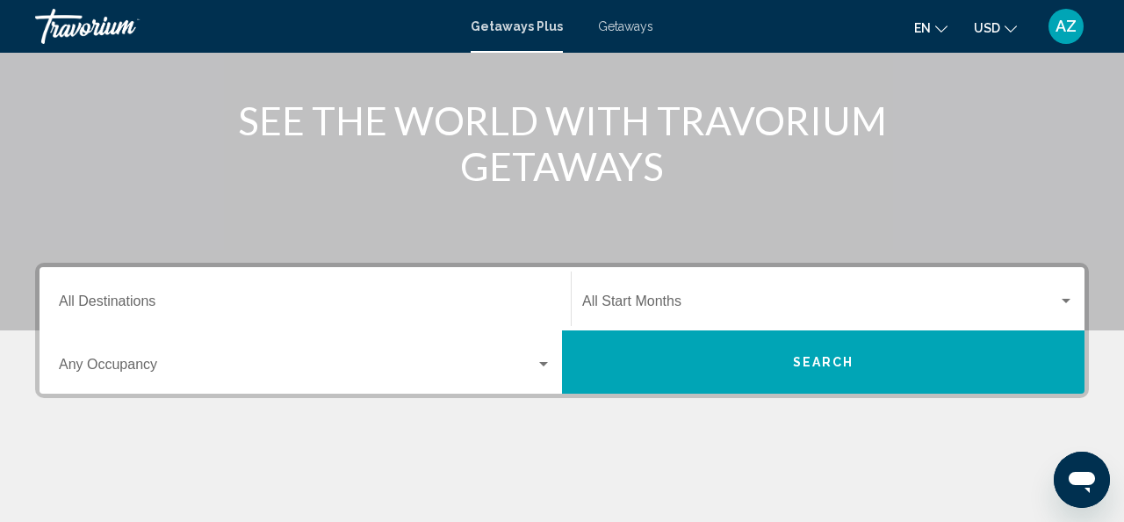
scroll to position [198, 0]
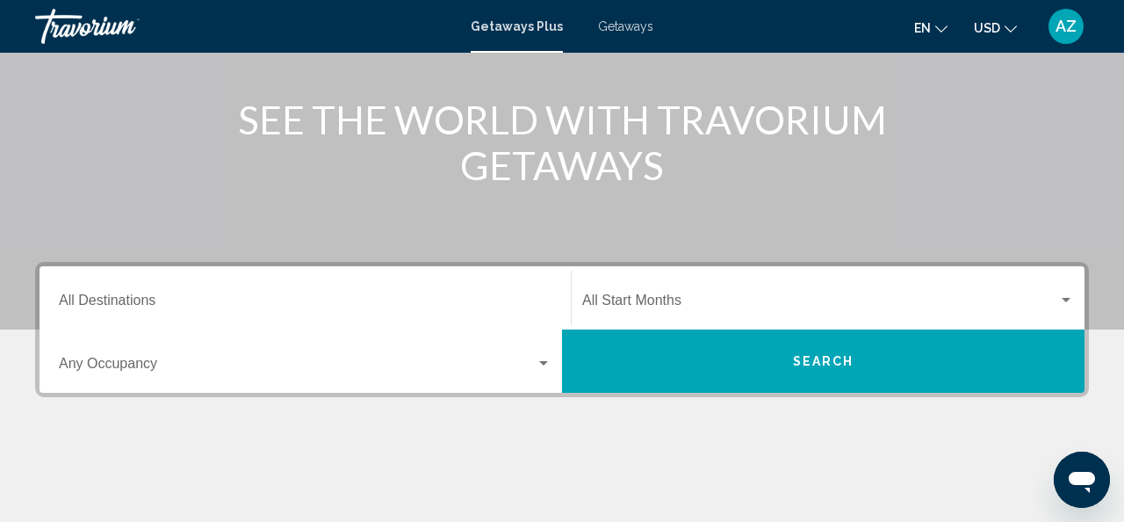
click at [459, 304] on input "Destination All Destinations" at bounding box center [305, 304] width 493 height 16
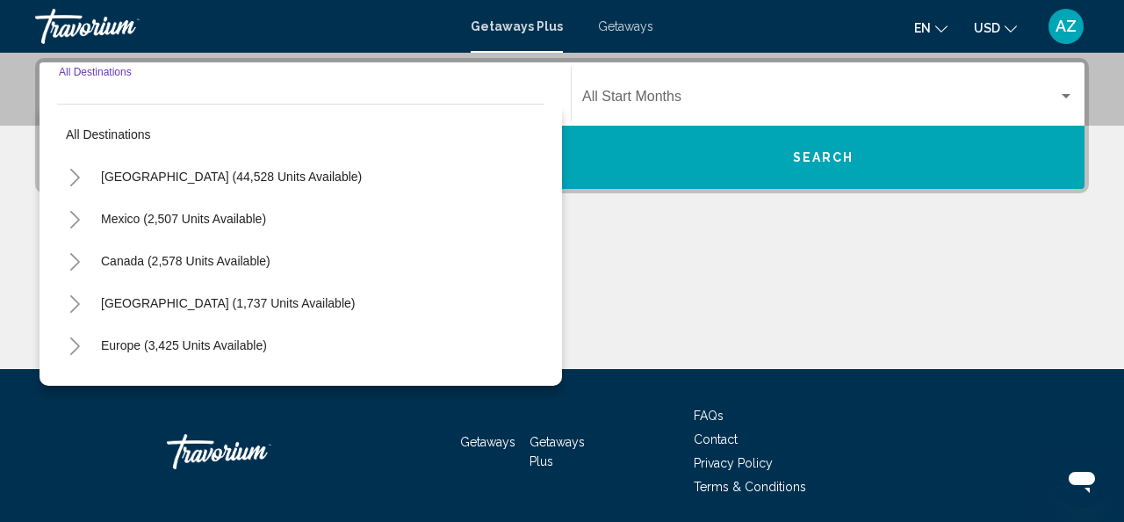
scroll to position [402, 0]
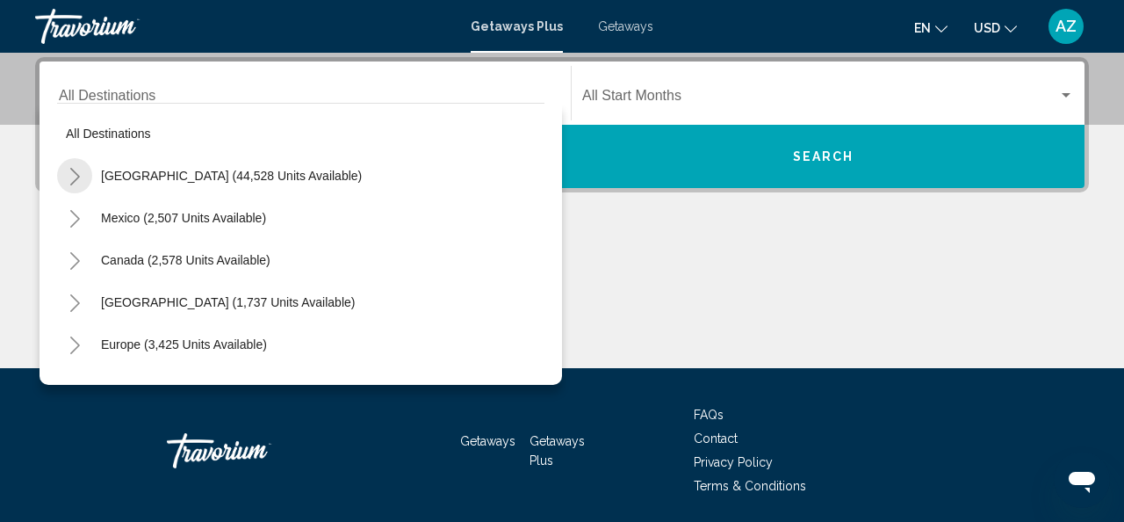
click at [75, 175] on icon "Toggle United States (44,528 units available)" at bounding box center [75, 177] width 13 height 18
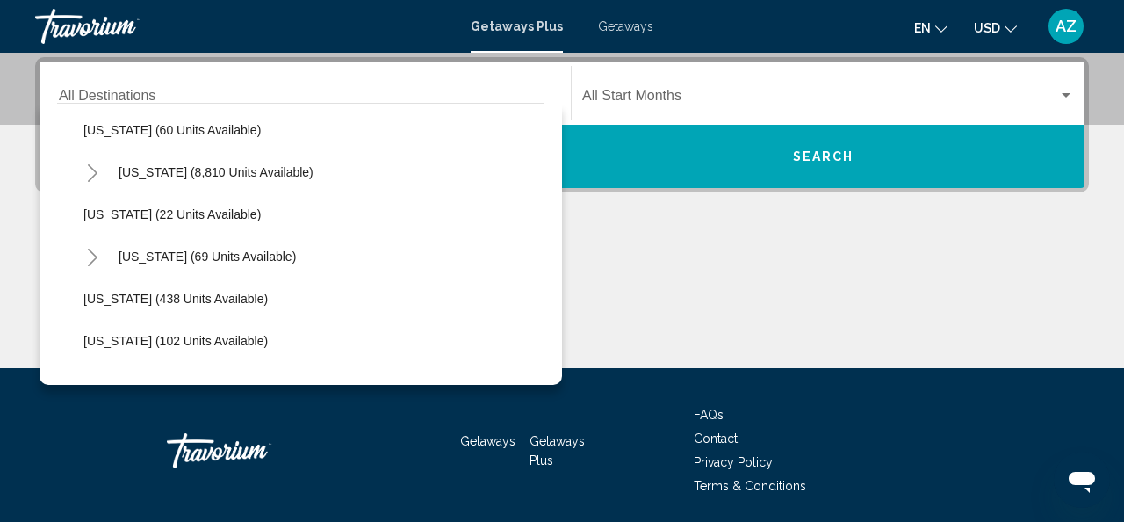
scroll to position [293, 0]
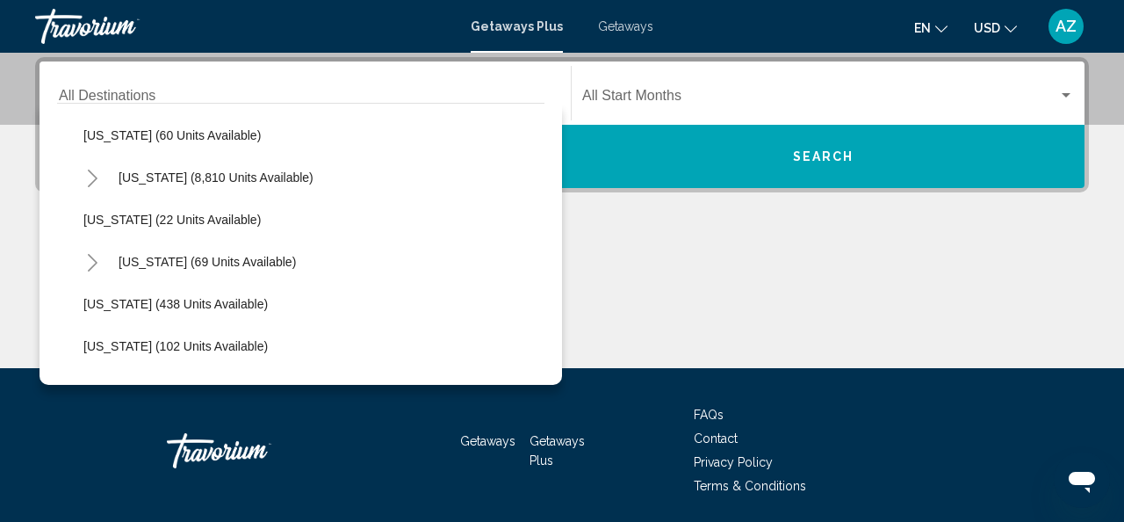
click at [92, 177] on icon "Toggle Florida (8,810 units available)" at bounding box center [92, 179] width 13 height 18
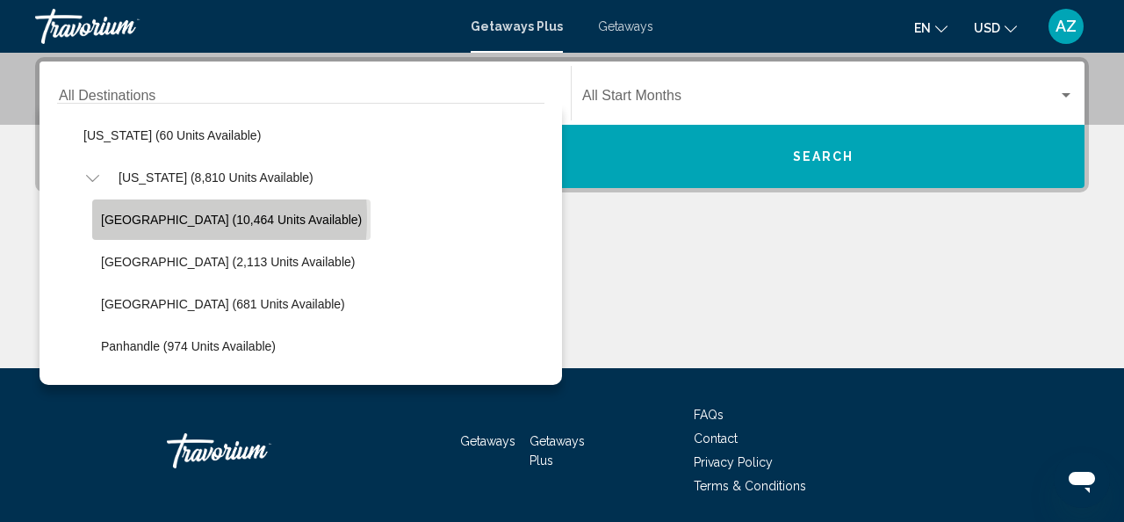
click at [128, 218] on span "[GEOGRAPHIC_DATA] (10,464 units available)" at bounding box center [231, 220] width 261 height 14
type input "**********"
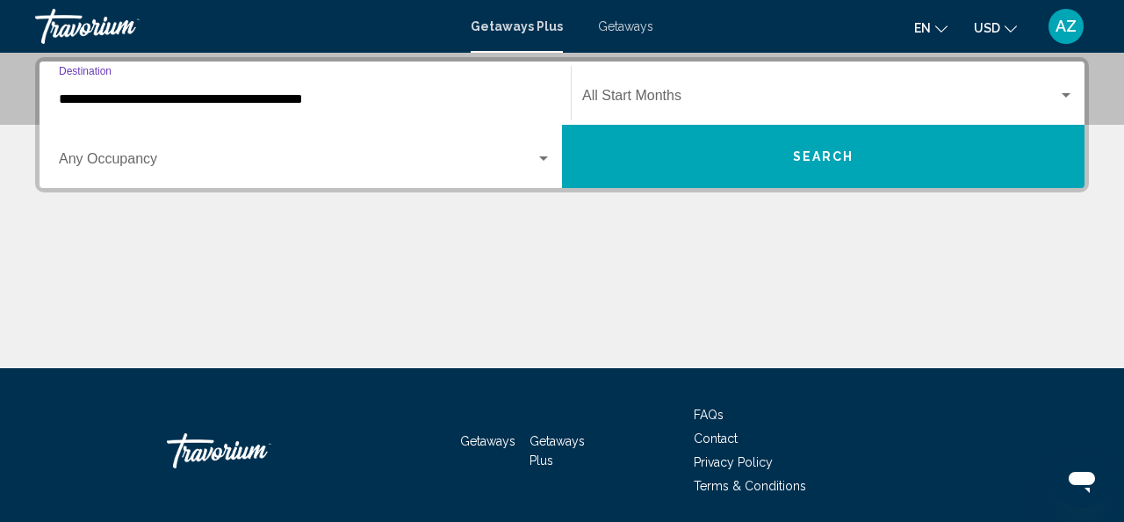
click at [730, 88] on div "Start Month All Start Months" at bounding box center [828, 93] width 492 height 55
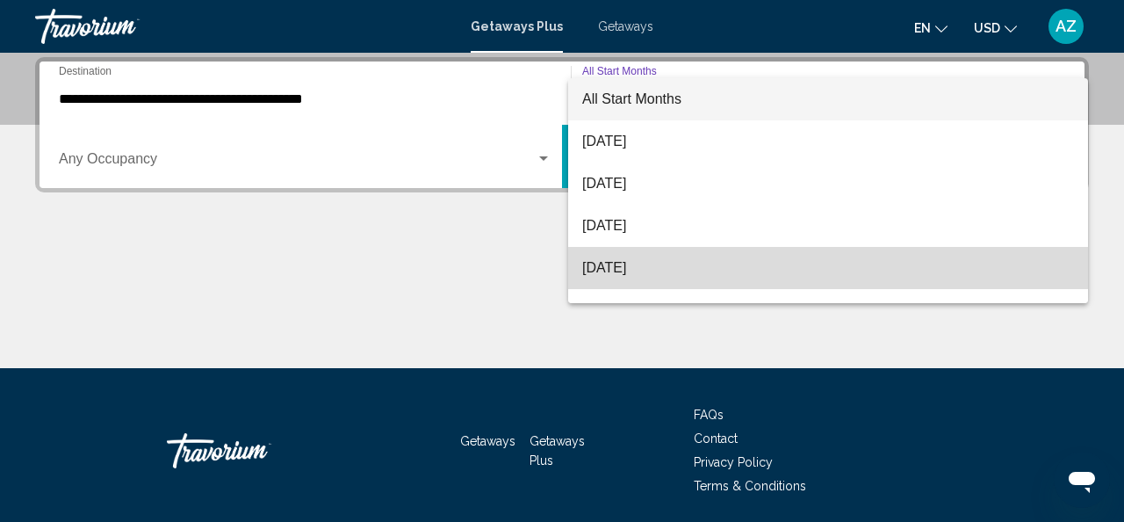
click at [639, 262] on span "[DATE]" at bounding box center [828, 268] width 492 height 42
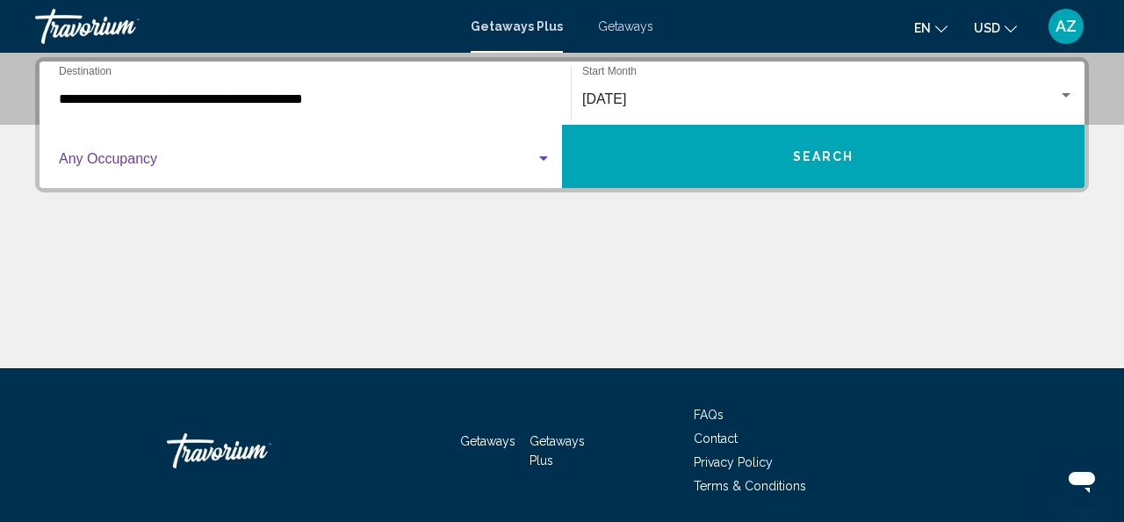
click at [544, 157] on div "Search widget" at bounding box center [543, 158] width 9 height 4
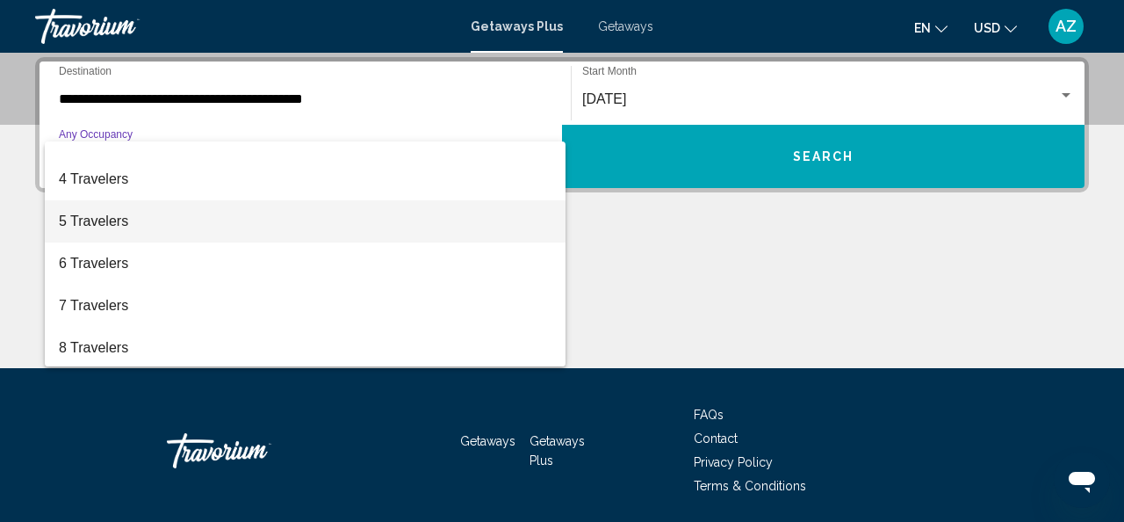
scroll to position [108, 0]
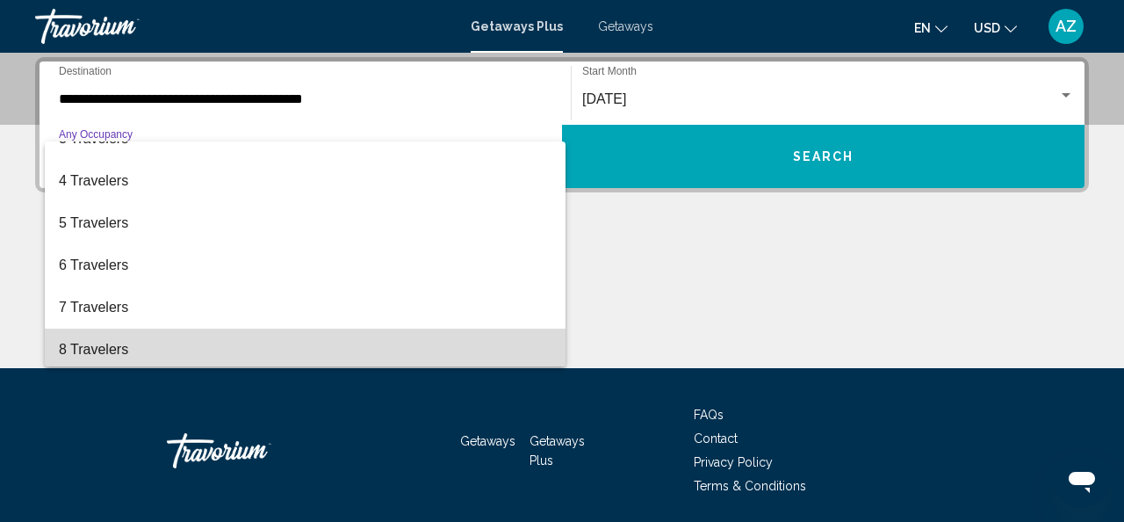
click at [482, 330] on span "8 Travelers" at bounding box center [305, 350] width 493 height 42
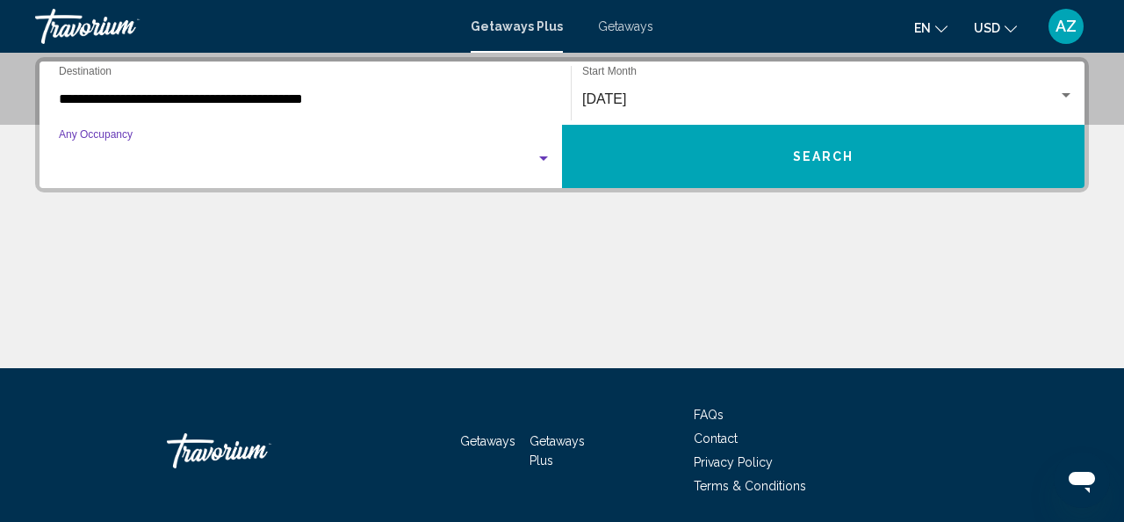
scroll to position [112, 0]
click at [761, 147] on button "Search" at bounding box center [823, 156] width 523 height 63
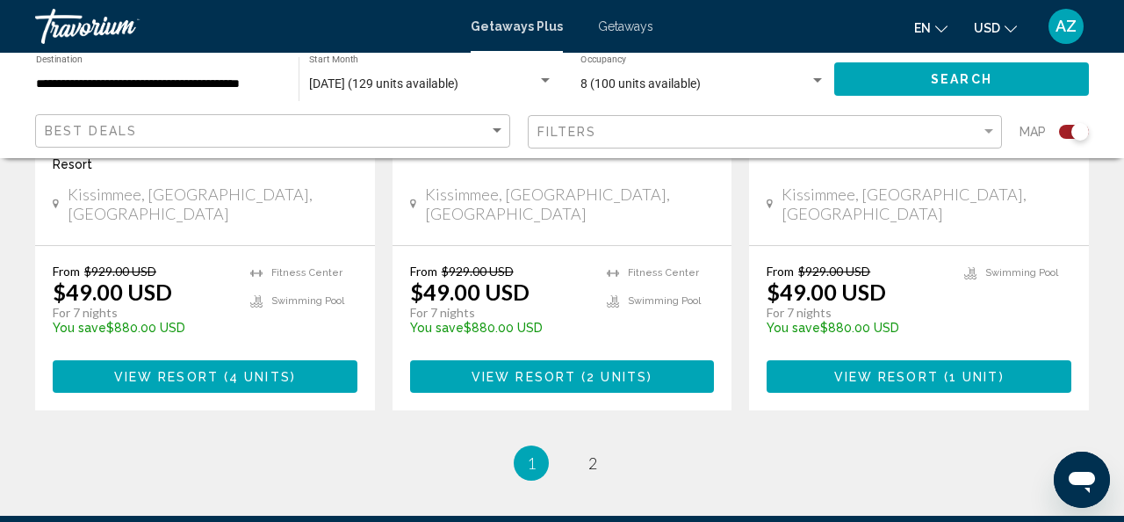
scroll to position [2988, 0]
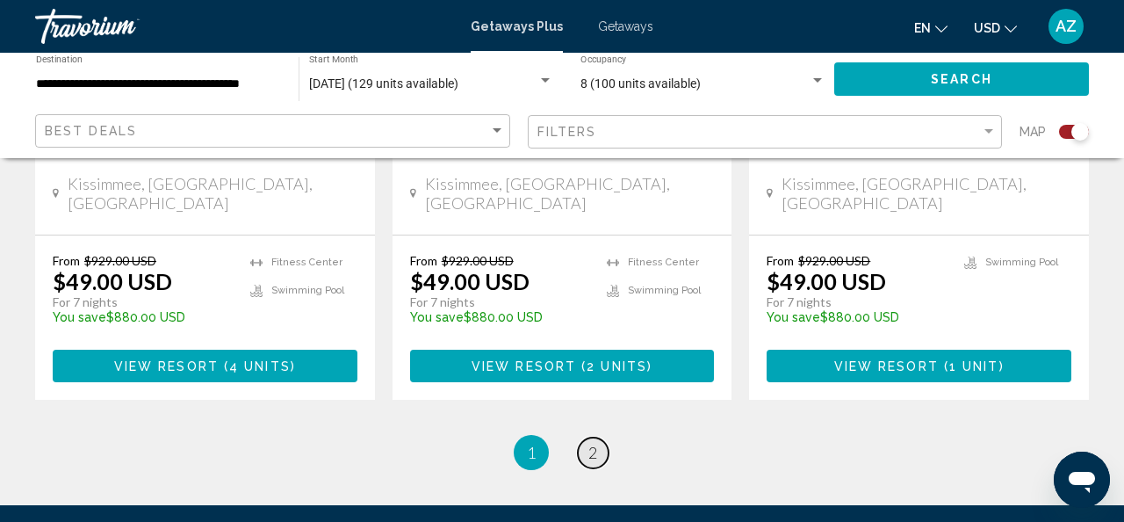
click at [593, 443] on span "2" at bounding box center [593, 452] width 9 height 19
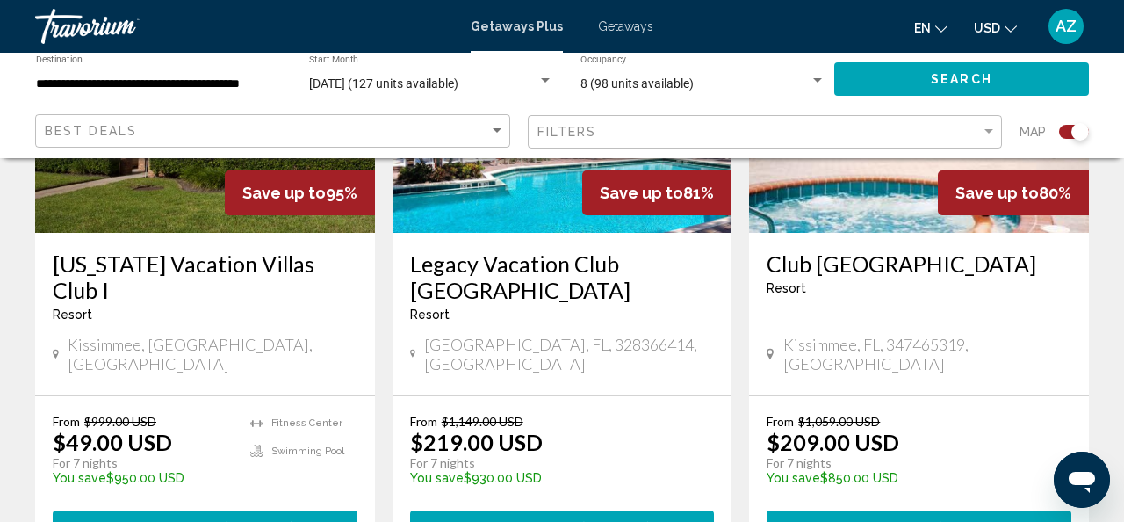
scroll to position [921, 0]
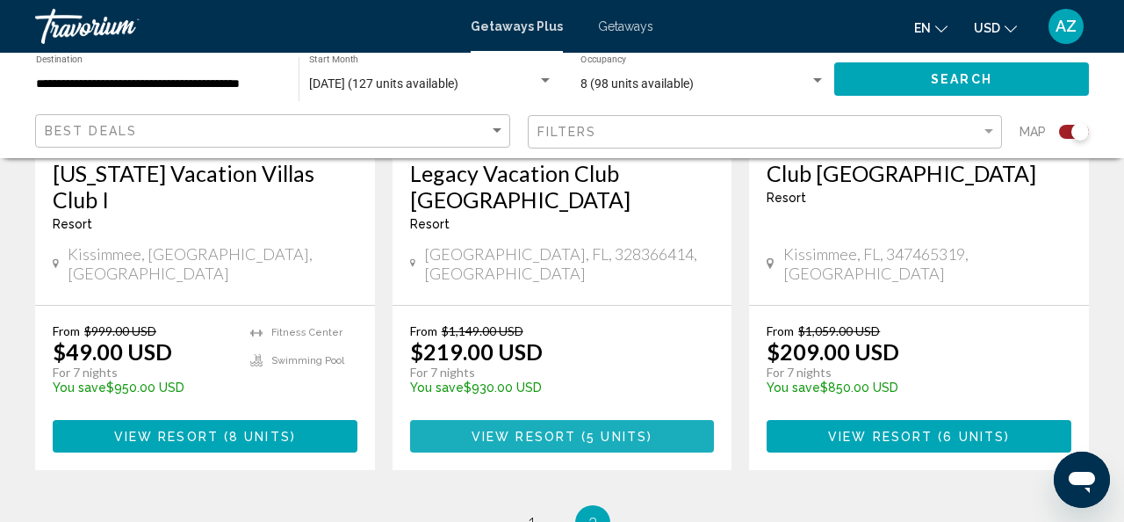
click at [581, 430] on span "( 5 units )" at bounding box center [614, 437] width 76 height 14
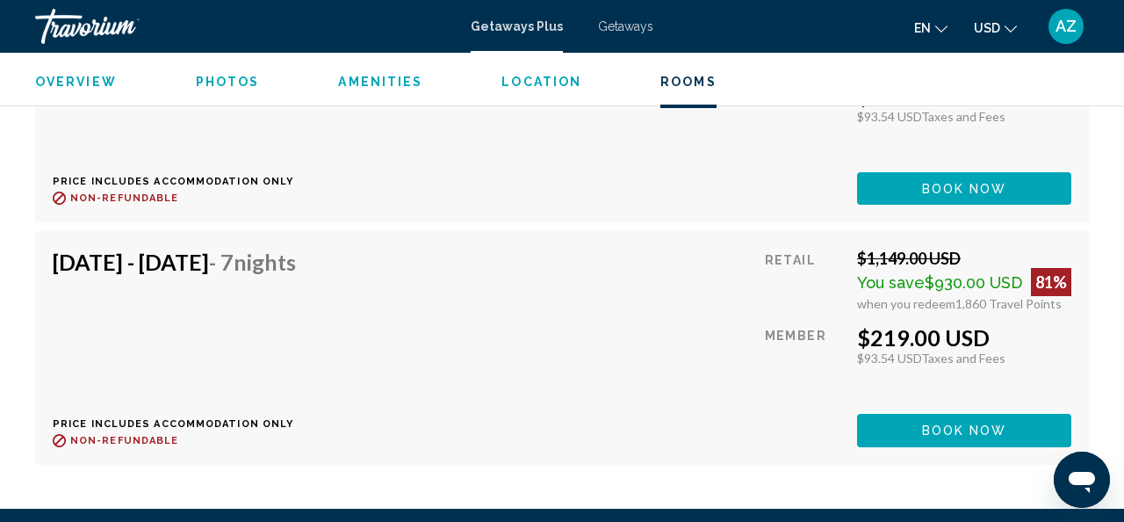
scroll to position [3452, 0]
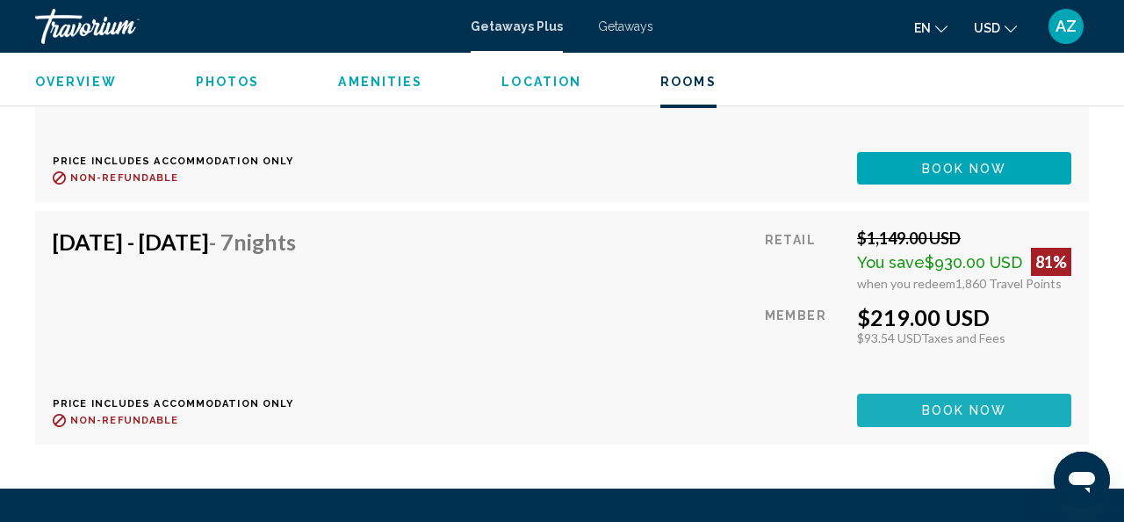
click at [957, 411] on span "Book now" at bounding box center [964, 411] width 85 height 14
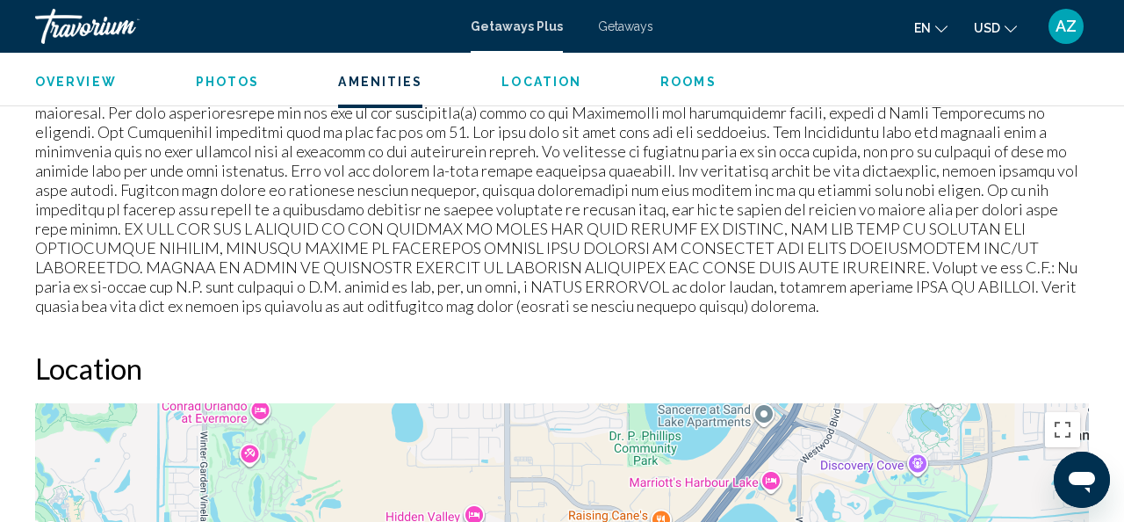
scroll to position [2144, 0]
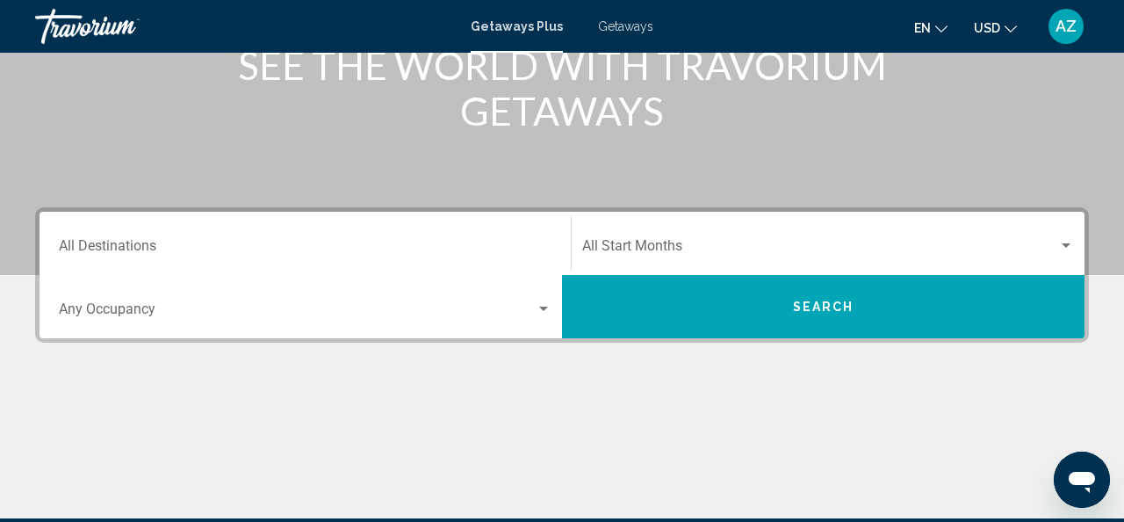
click at [170, 235] on div "Destination All Destinations" at bounding box center [305, 243] width 493 height 55
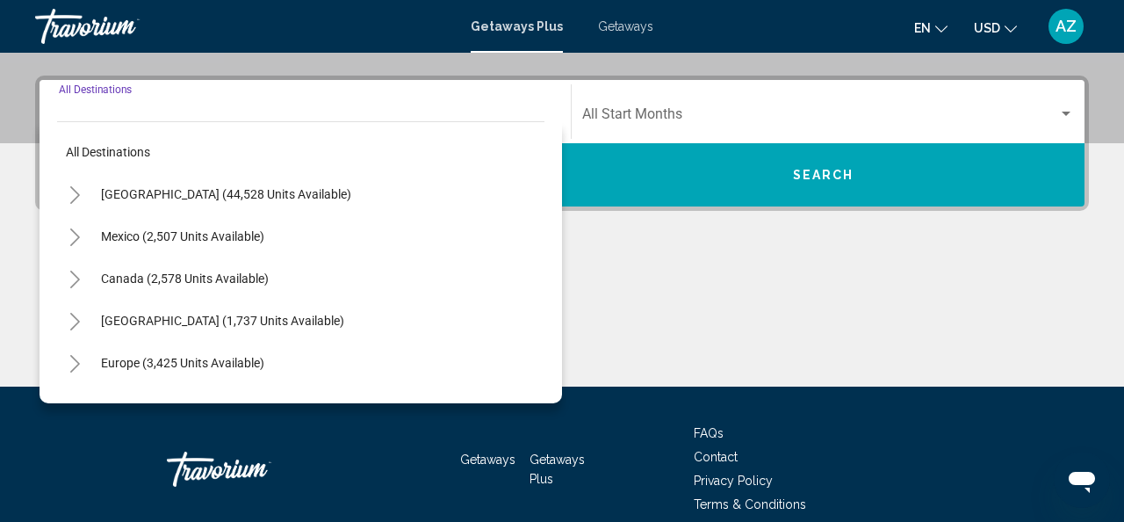
scroll to position [402, 0]
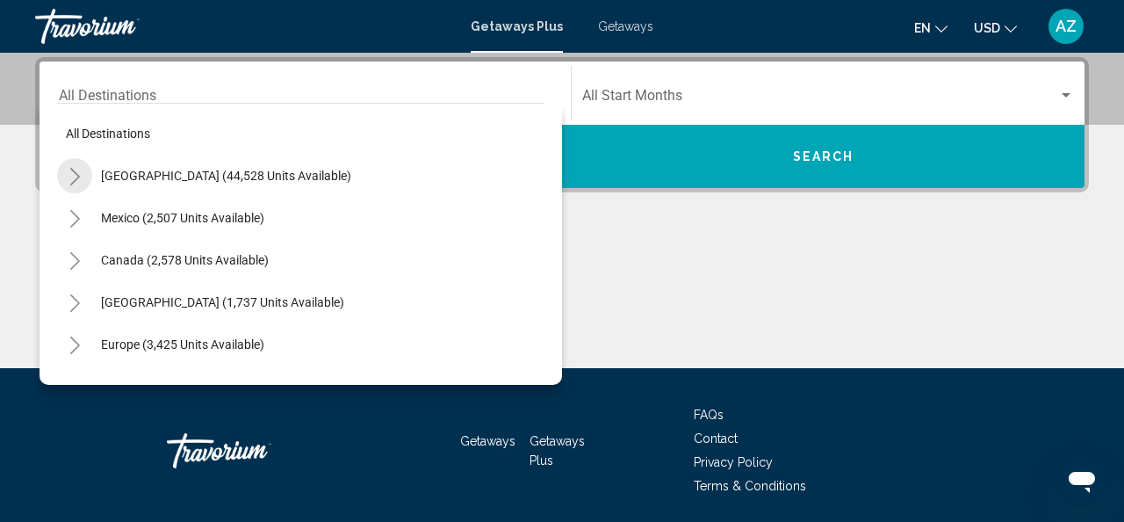
click at [75, 175] on icon "Toggle United States (44,528 units available)" at bounding box center [75, 177] width 13 height 18
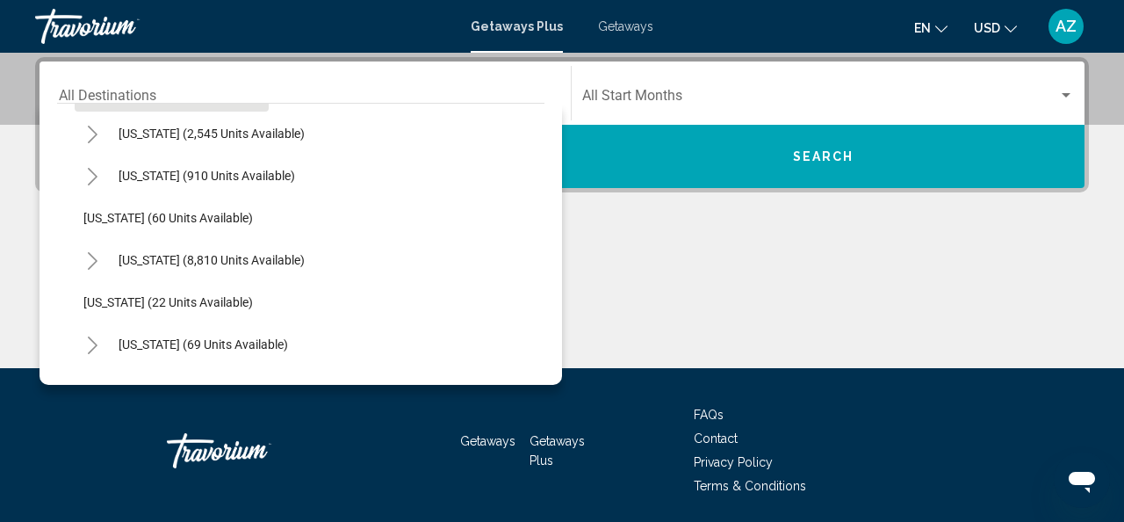
scroll to position [242, 0]
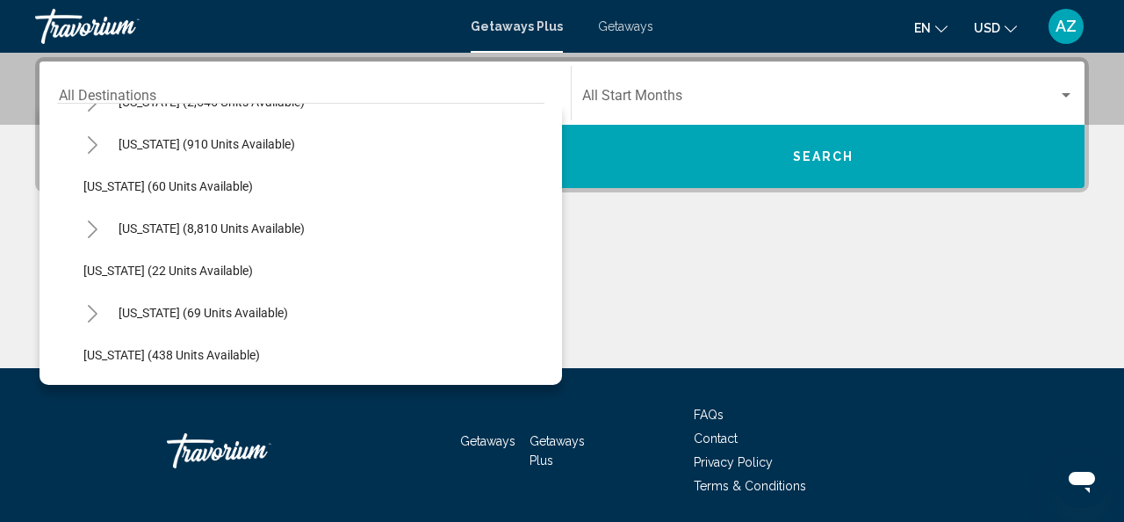
click at [89, 234] on icon "Toggle Florida (8,810 units available)" at bounding box center [92, 229] width 13 height 18
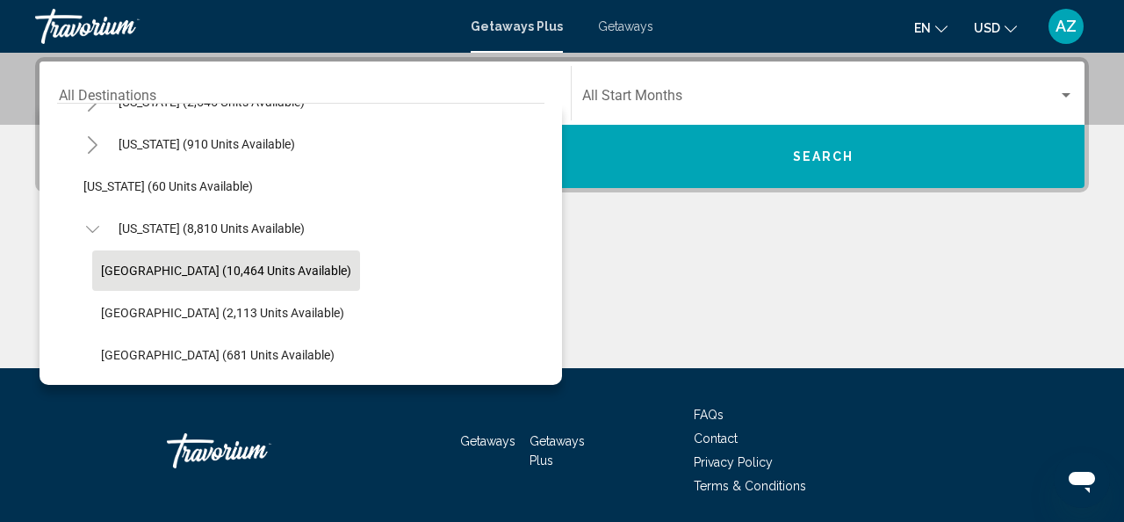
click at [107, 266] on span "[GEOGRAPHIC_DATA] (10,464 units available)" at bounding box center [226, 271] width 250 height 14
type input "**********"
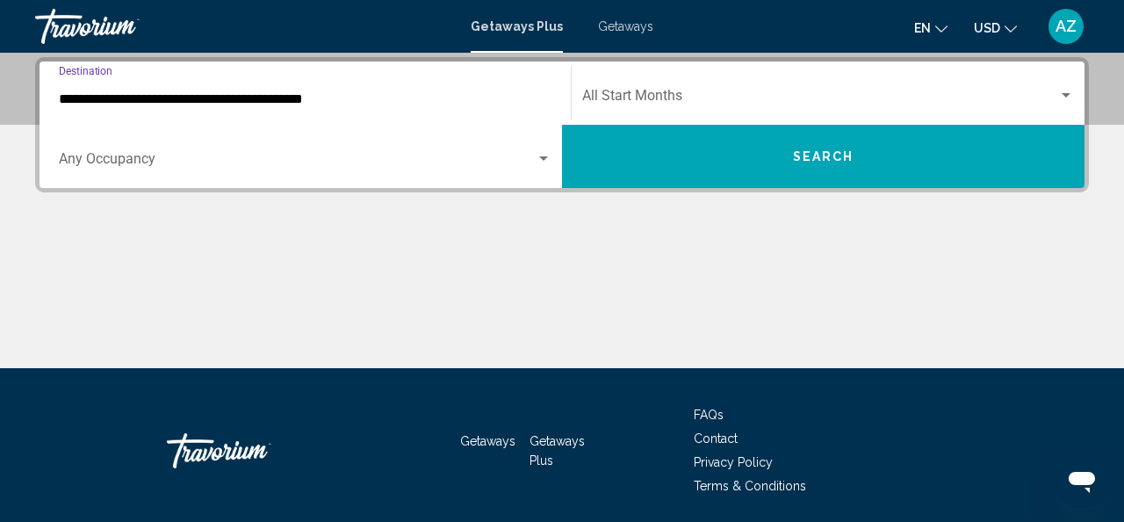
click at [686, 90] on div "Start Month All Start Months" at bounding box center [828, 93] width 492 height 55
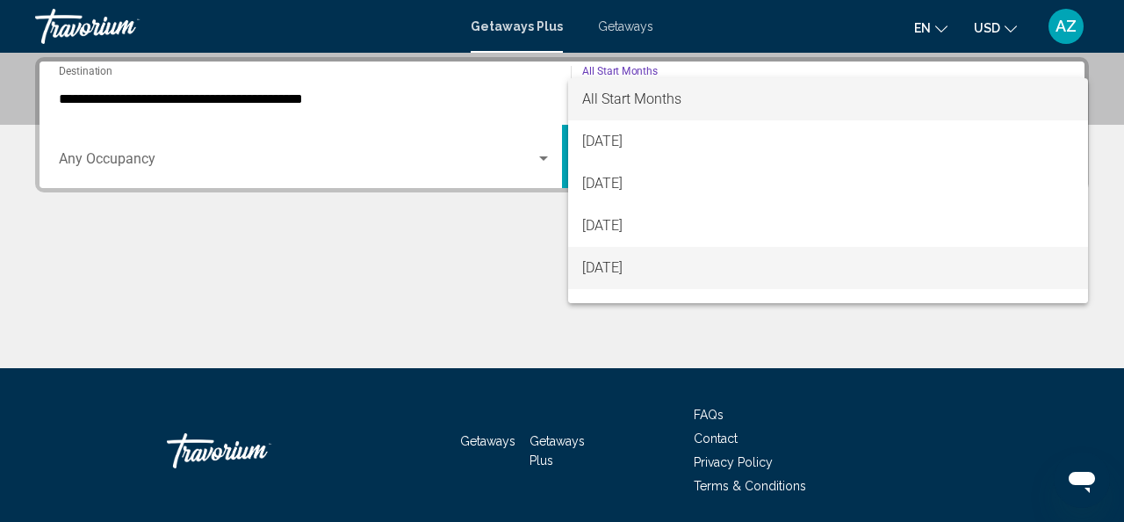
click at [628, 269] on span "[DATE]" at bounding box center [828, 268] width 492 height 42
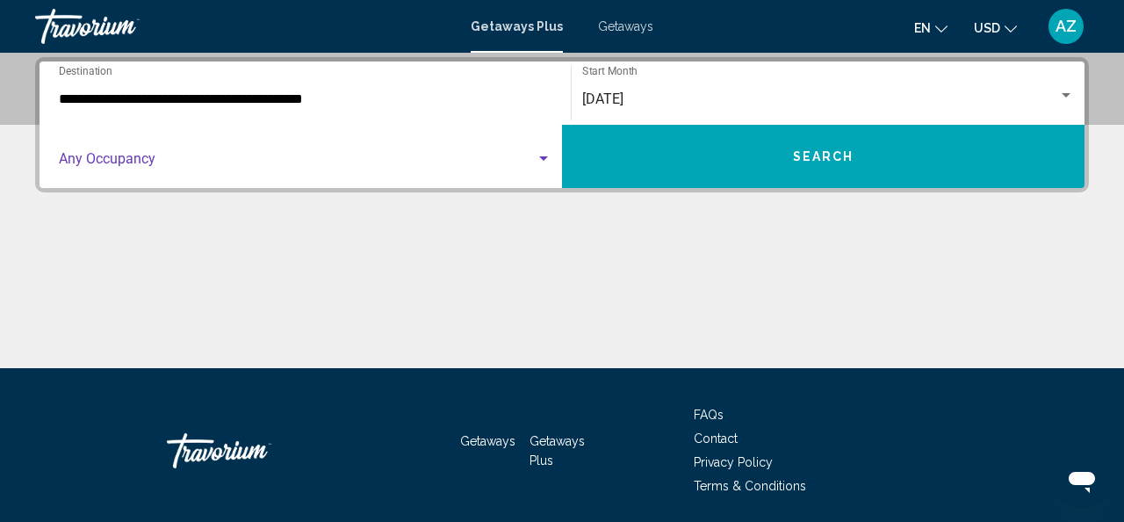
click at [546, 159] on div "Search widget" at bounding box center [543, 158] width 9 height 4
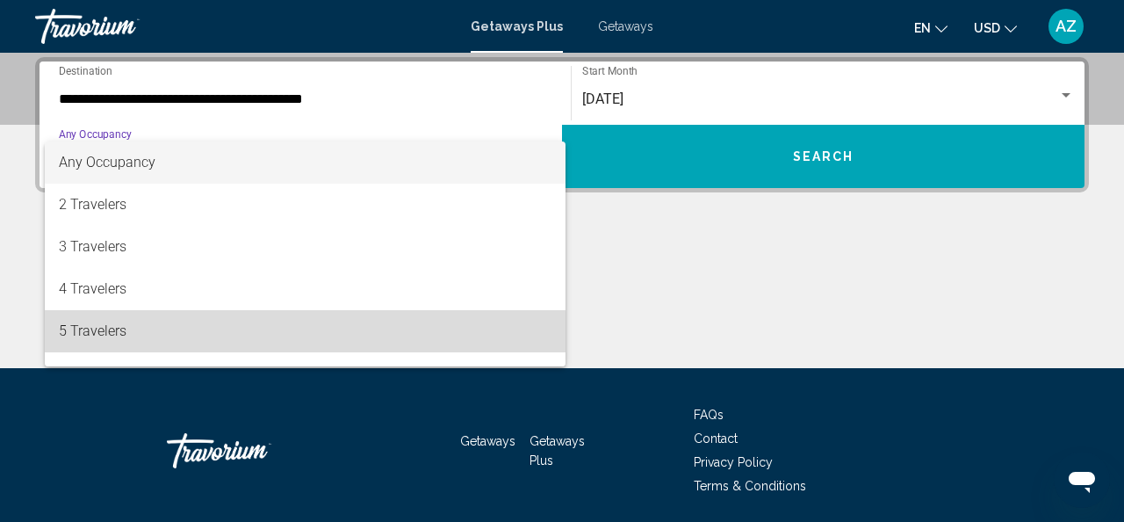
click at [455, 335] on span "5 Travelers" at bounding box center [305, 331] width 493 height 42
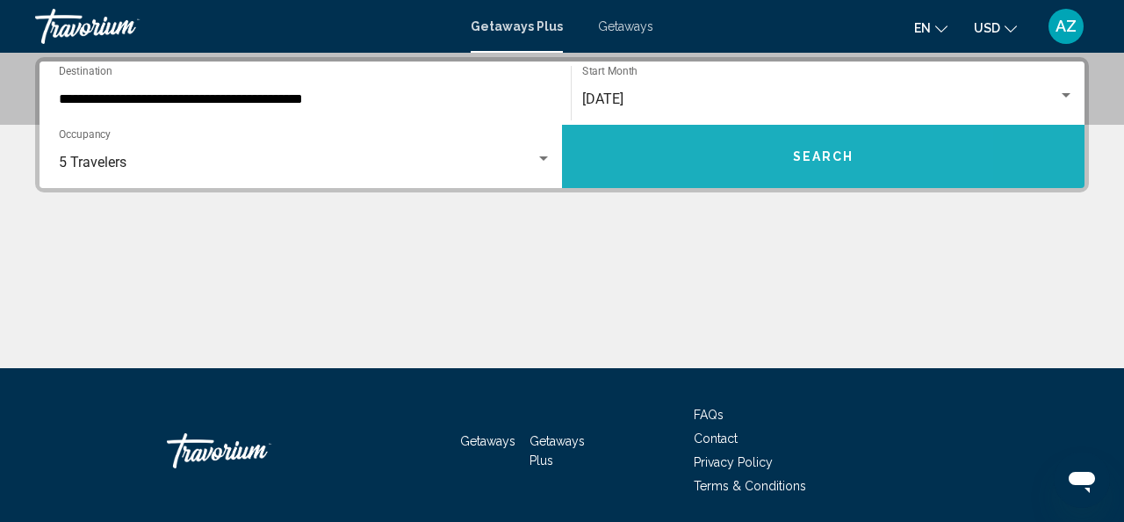
click at [818, 141] on button "Search" at bounding box center [823, 156] width 523 height 63
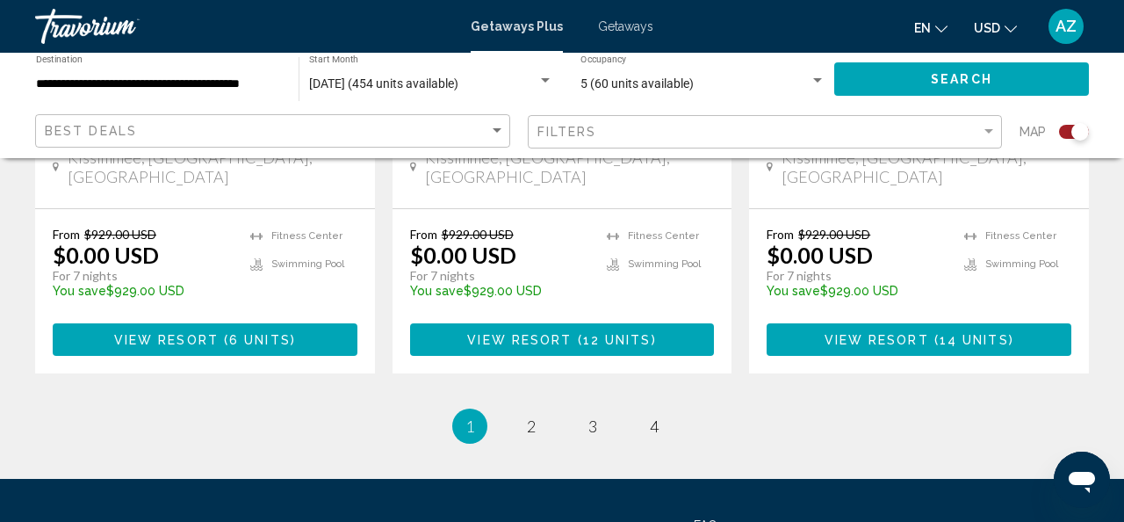
scroll to position [3069, 0]
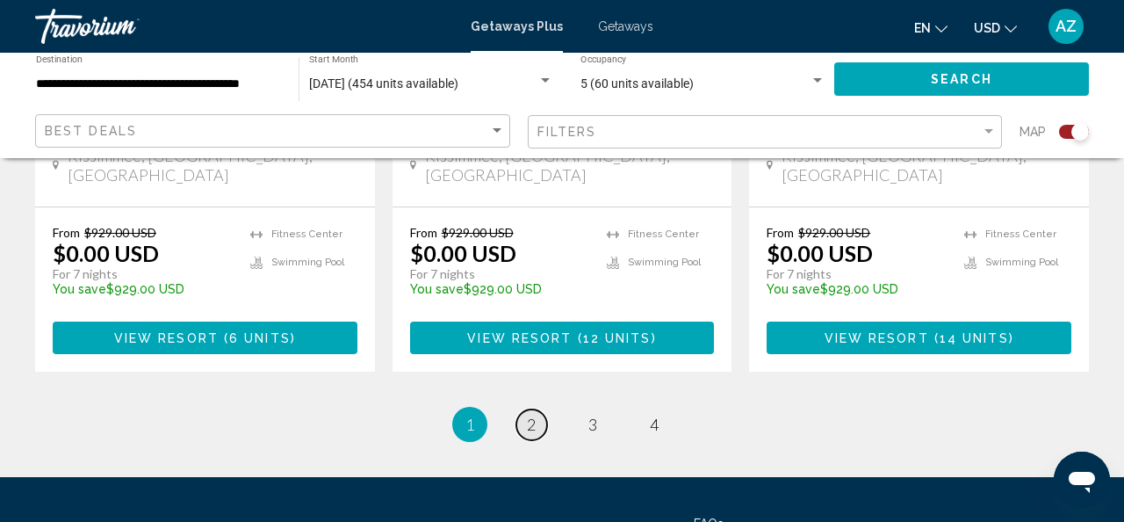
click at [528, 415] on span "2" at bounding box center [531, 424] width 9 height 19
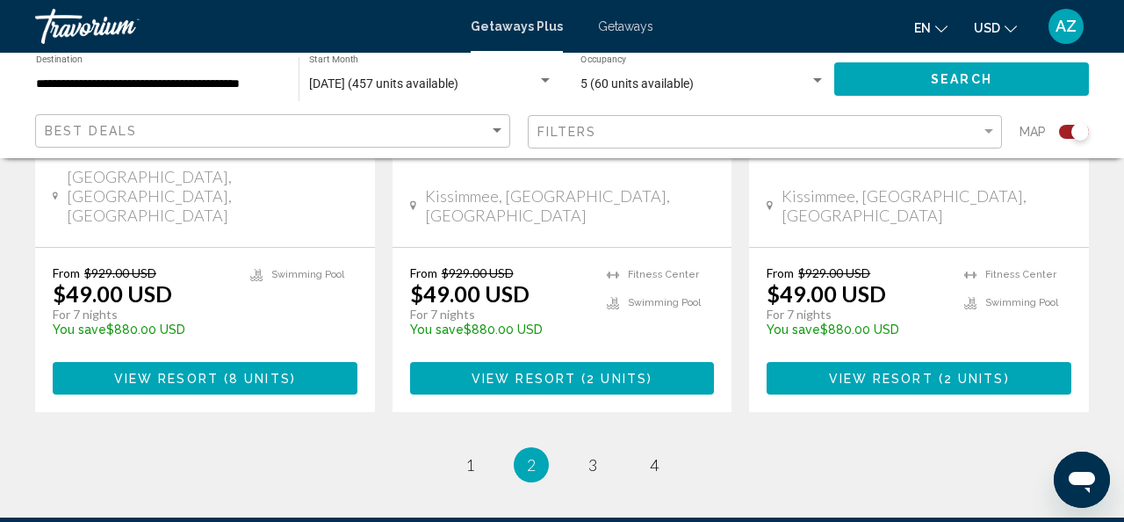
scroll to position [3017, 0]
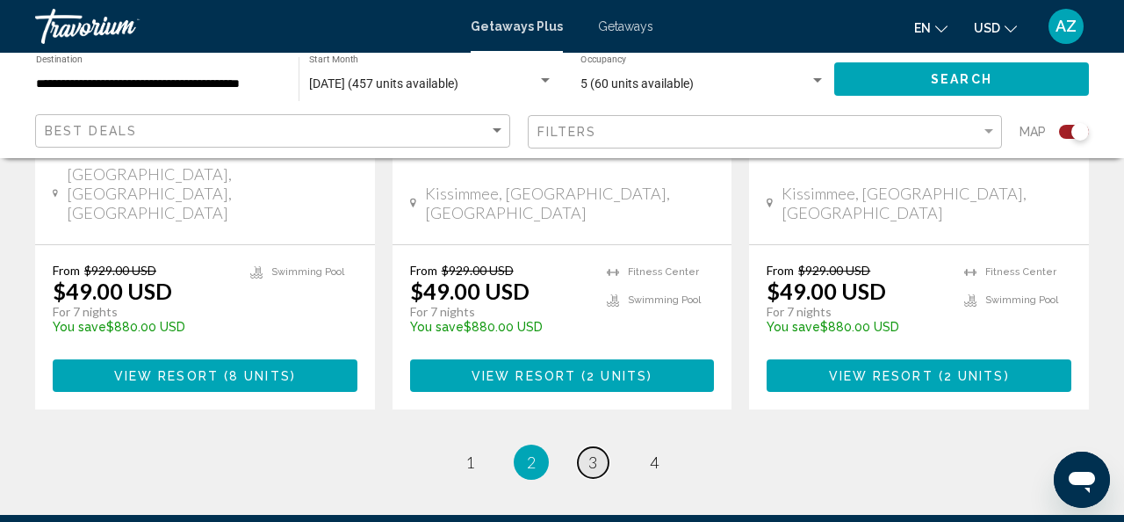
click at [596, 452] on span "3" at bounding box center [593, 461] width 9 height 19
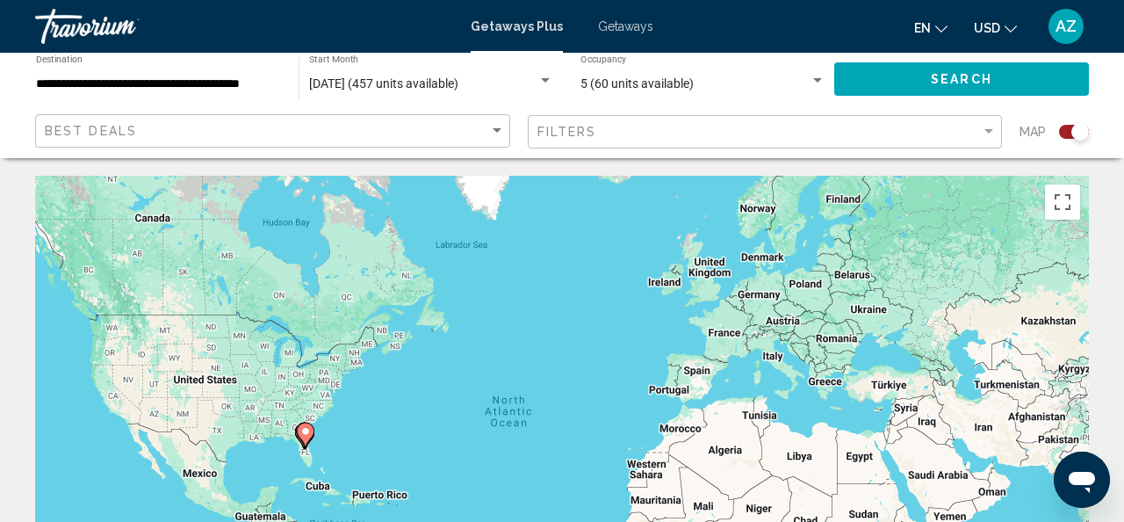
click at [611, 28] on span "Getaways" at bounding box center [625, 26] width 55 height 14
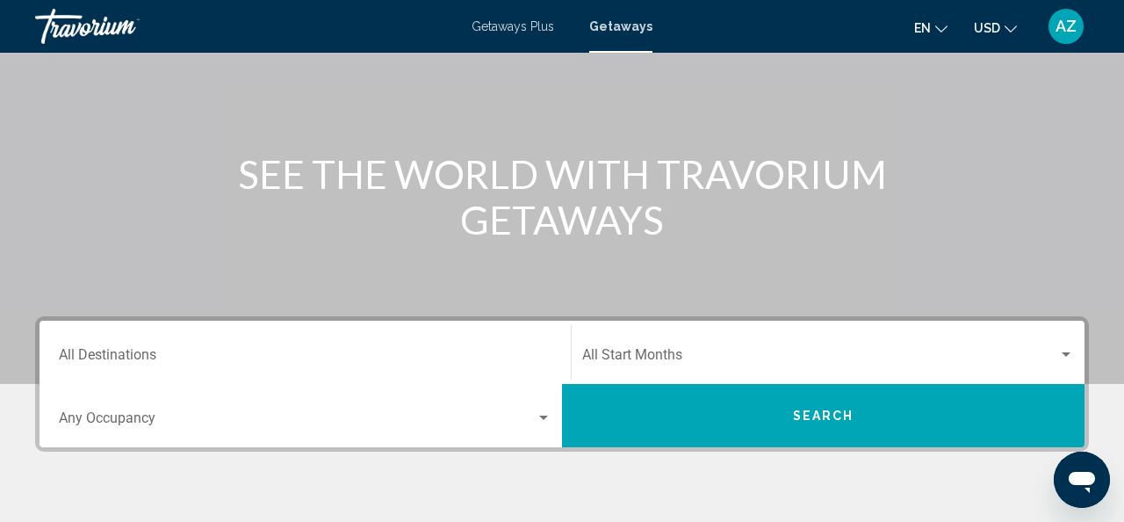
click at [162, 351] on input "Destination All Destinations" at bounding box center [305, 358] width 493 height 16
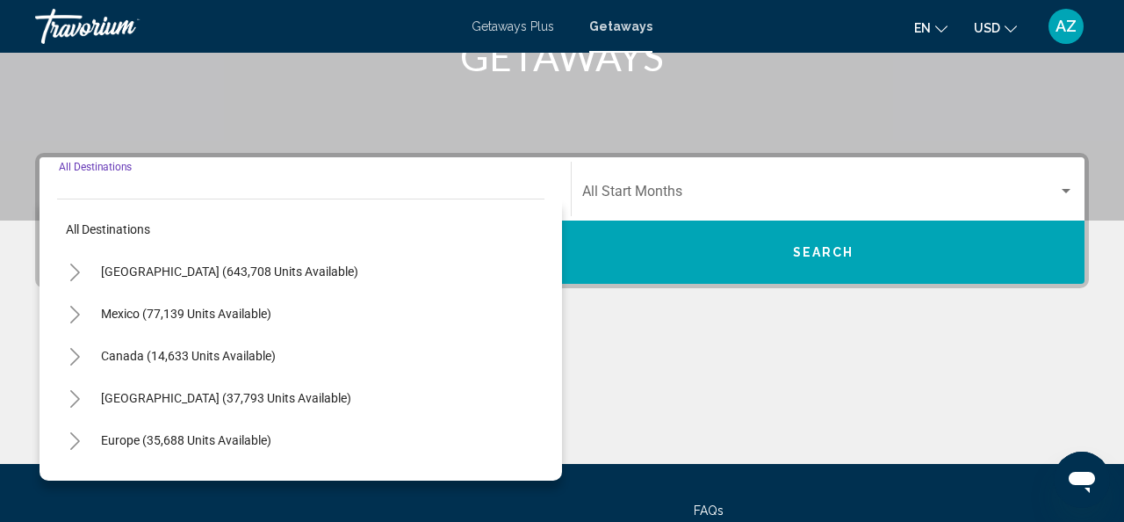
scroll to position [402, 0]
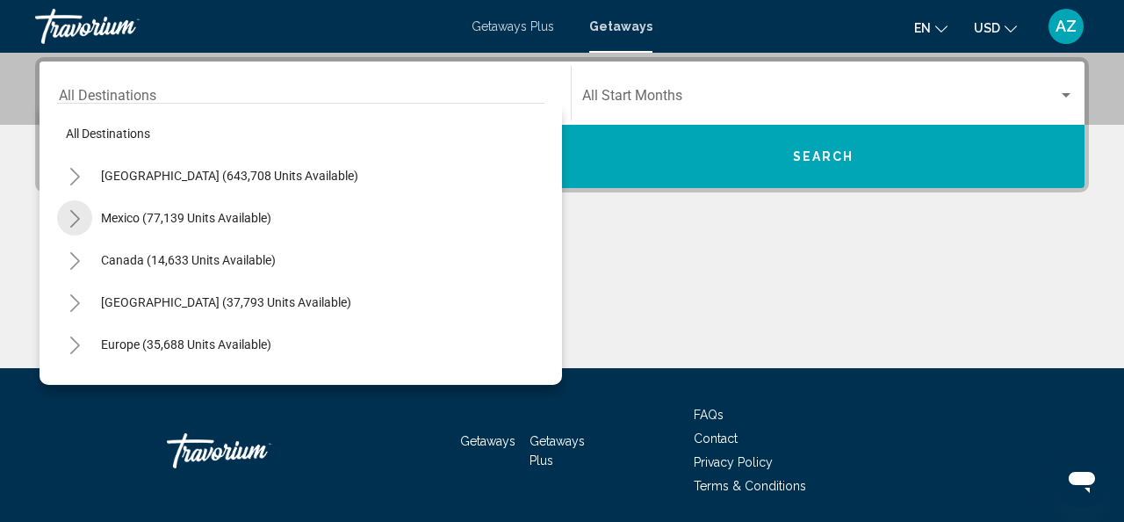
click at [75, 220] on icon "Toggle Mexico (77,139 units available)" at bounding box center [75, 219] width 13 height 18
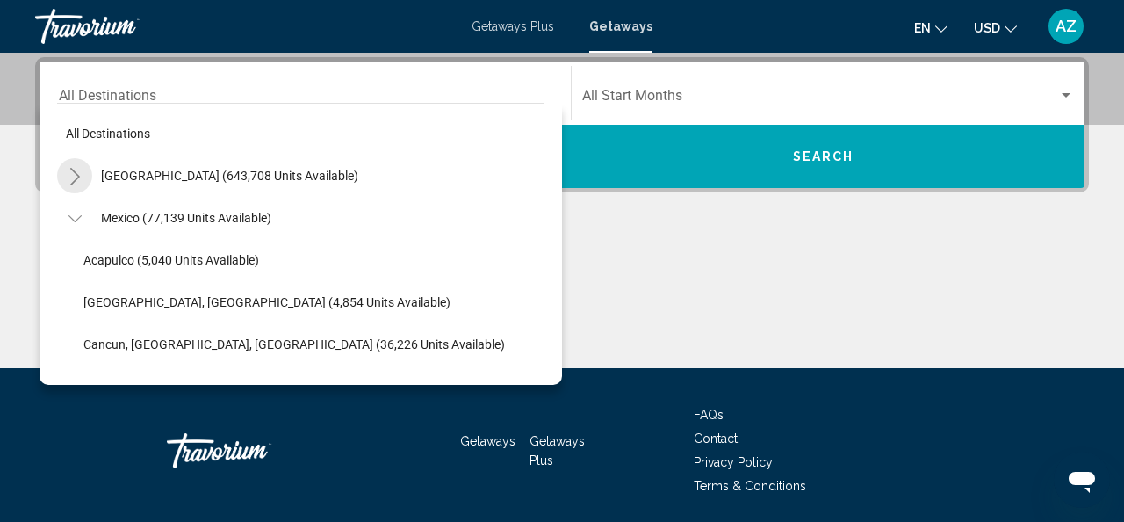
click at [72, 169] on icon "Toggle United States (643,708 units available)" at bounding box center [75, 177] width 13 height 18
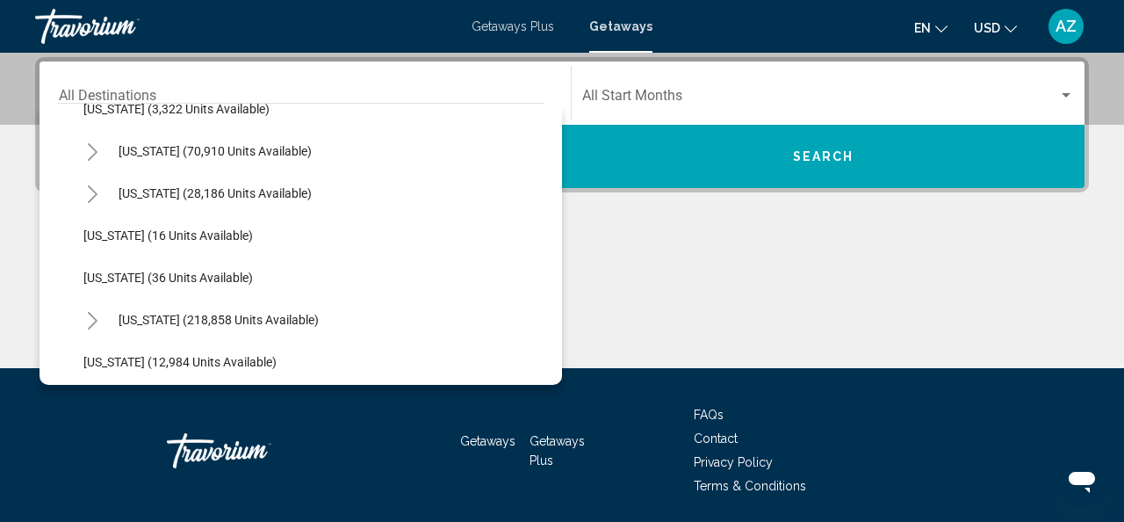
scroll to position [196, 0]
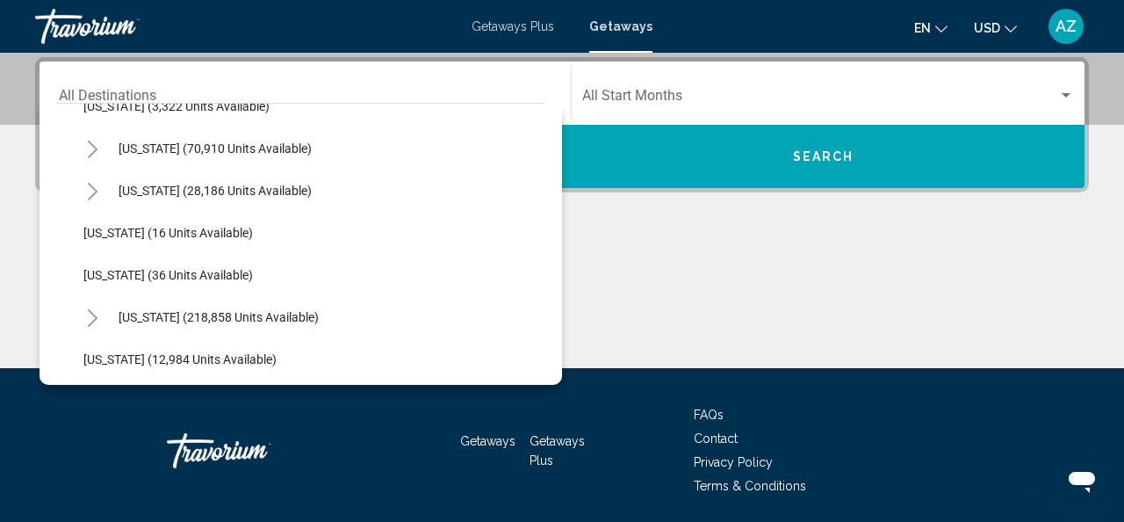
click at [90, 311] on icon "Toggle Florida (218,858 units available)" at bounding box center [92, 318] width 13 height 18
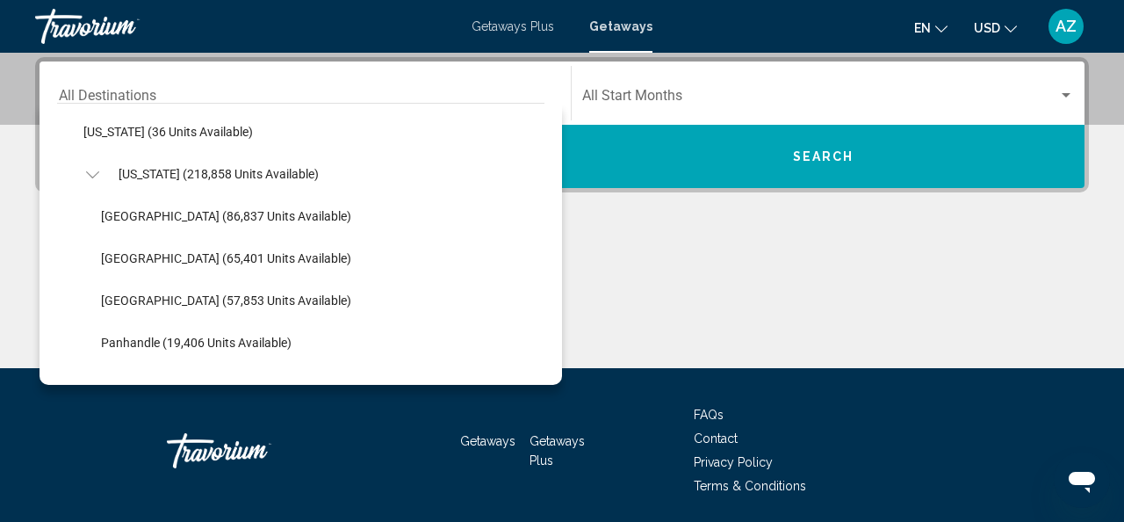
scroll to position [341, 0]
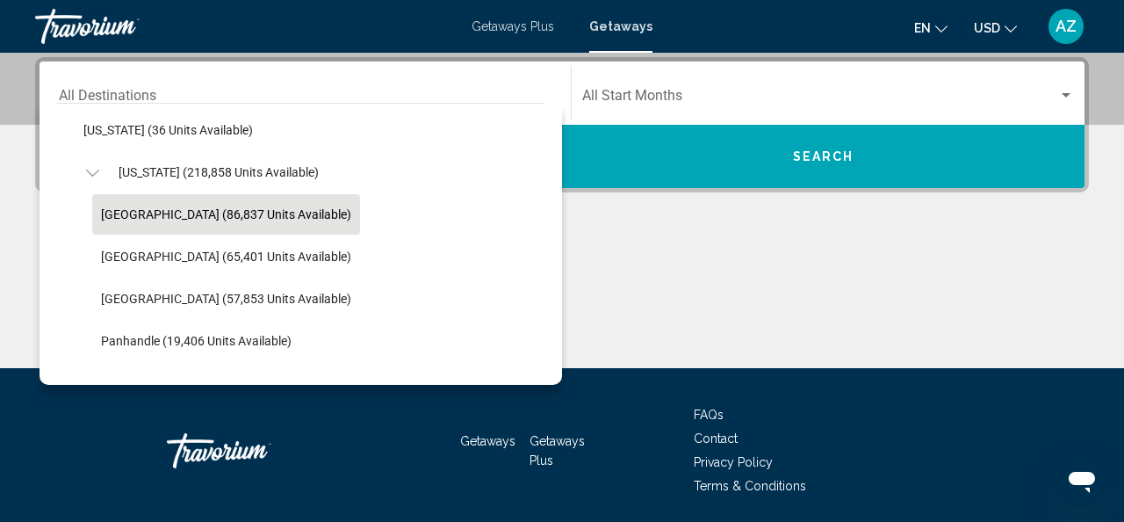
click at [120, 211] on span "[GEOGRAPHIC_DATA] (86,837 units available)" at bounding box center [226, 214] width 250 height 14
type input "**********"
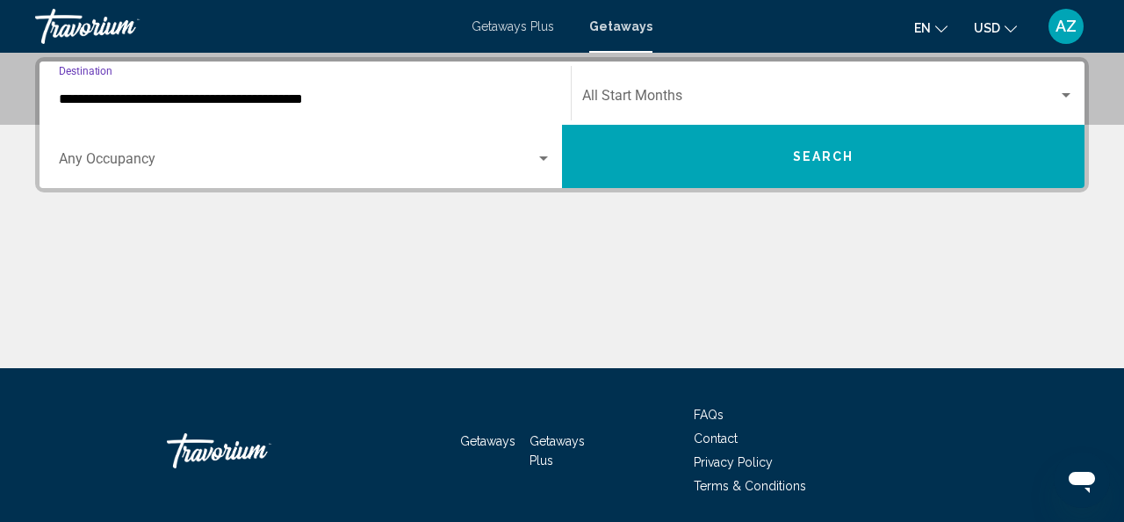
click at [778, 94] on span "Search widget" at bounding box center [820, 99] width 476 height 16
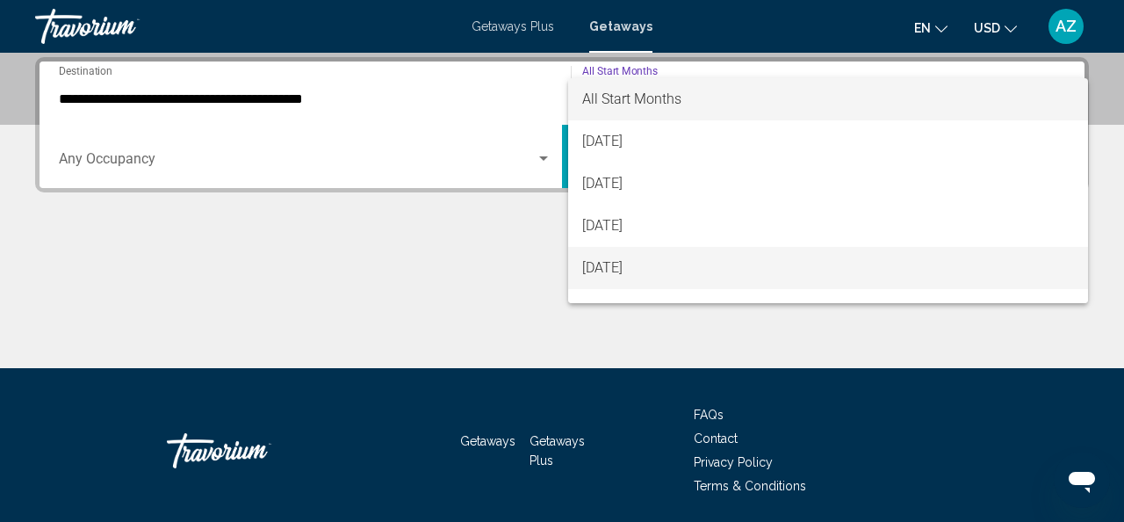
click at [640, 264] on span "[DATE]" at bounding box center [828, 268] width 492 height 42
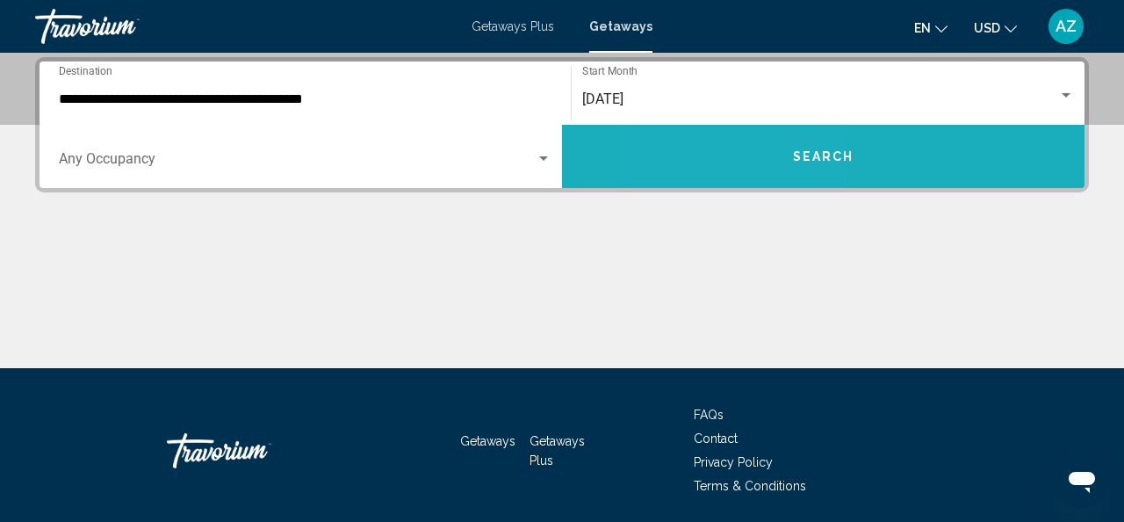
click at [742, 146] on button "Search" at bounding box center [823, 156] width 523 height 63
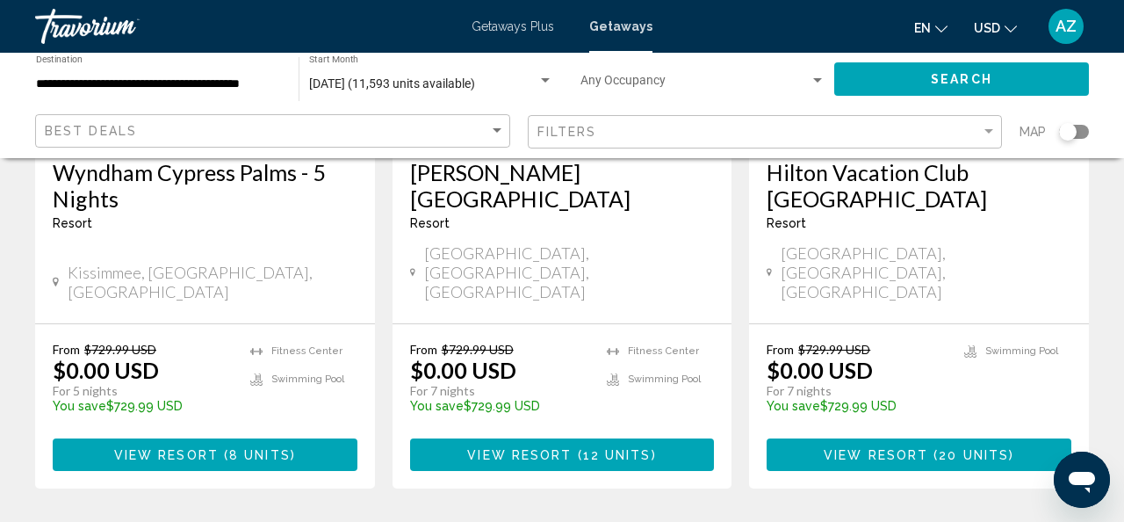
scroll to position [2515, 0]
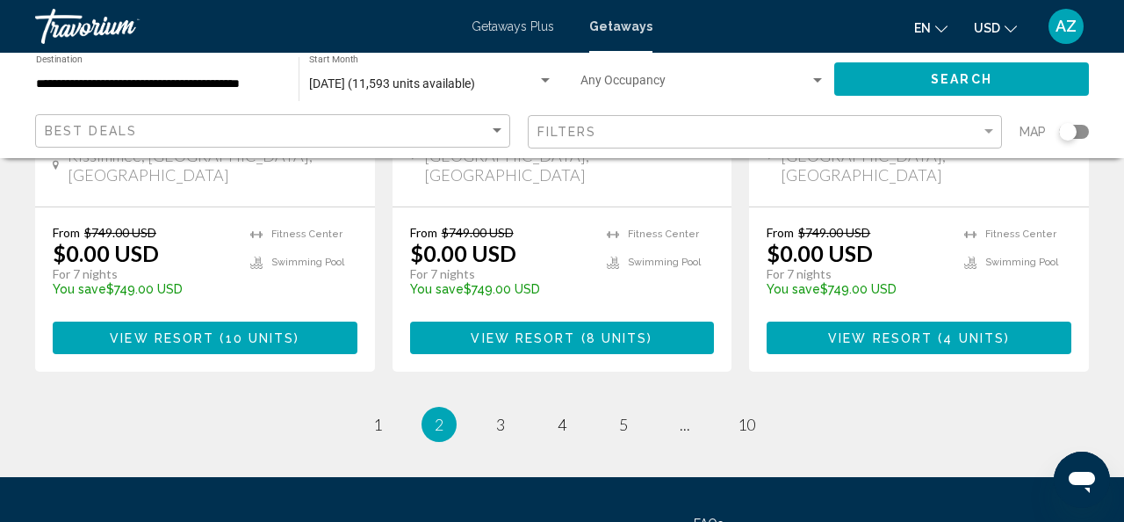
scroll to position [2498, 0]
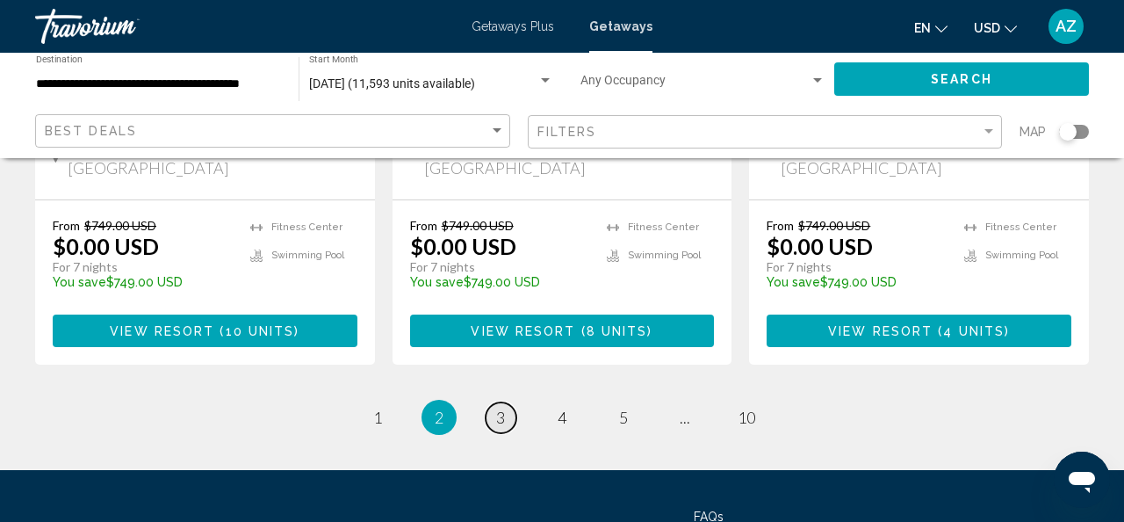
click at [503, 408] on span "3" at bounding box center [500, 417] width 9 height 19
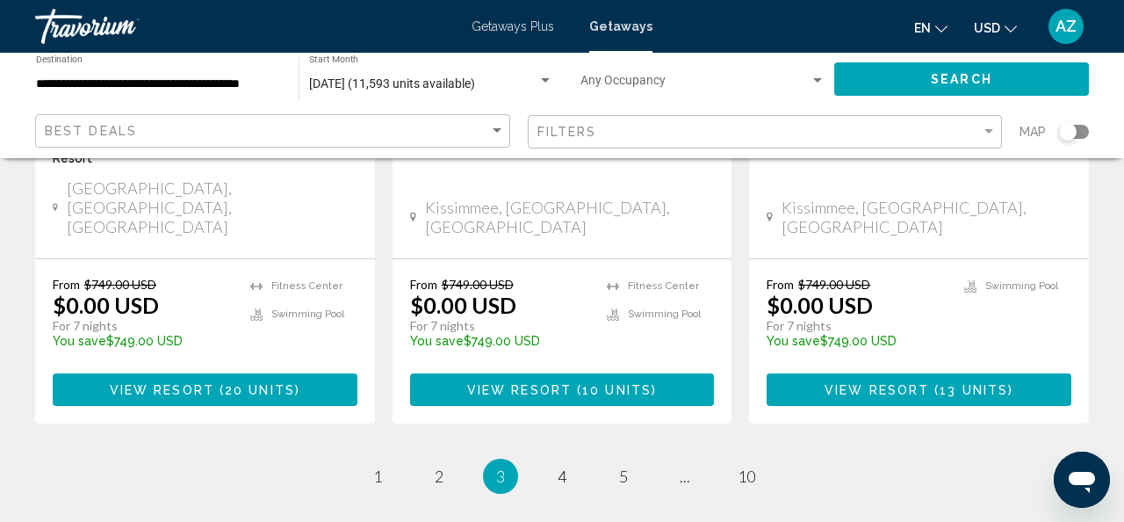
scroll to position [2472, 0]
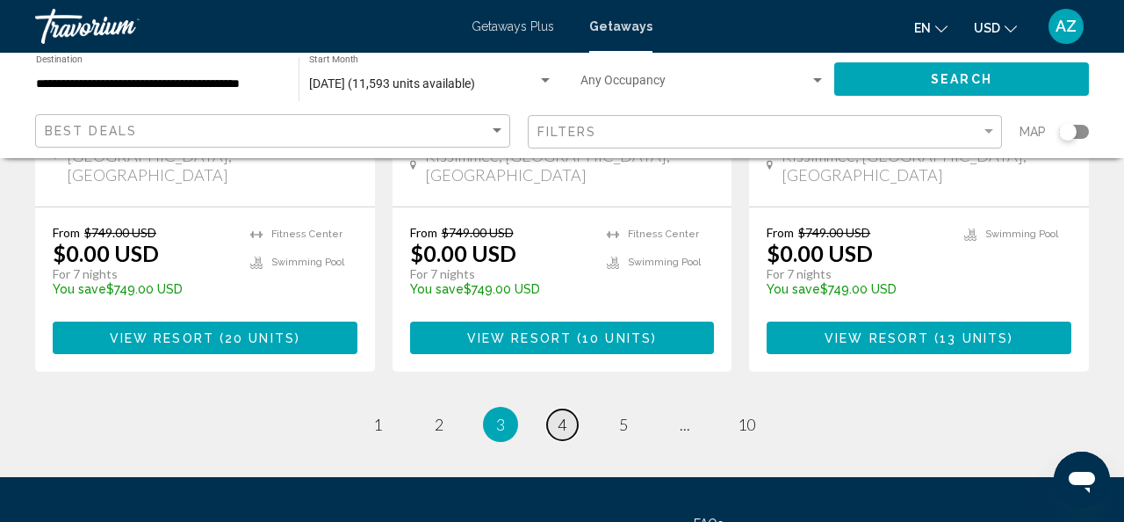
click at [561, 415] on span "4" at bounding box center [562, 424] width 9 height 19
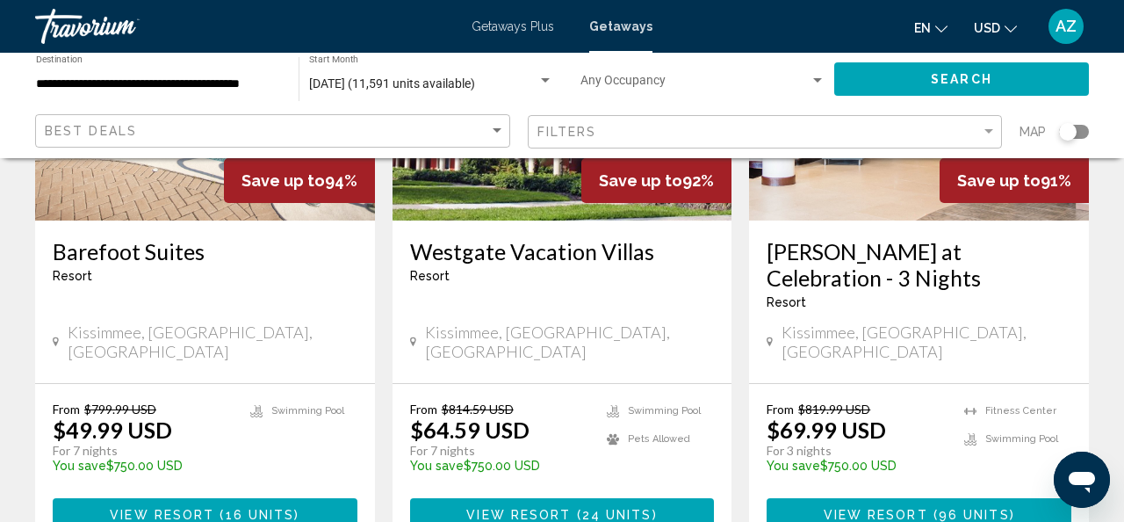
scroll to position [2376, 0]
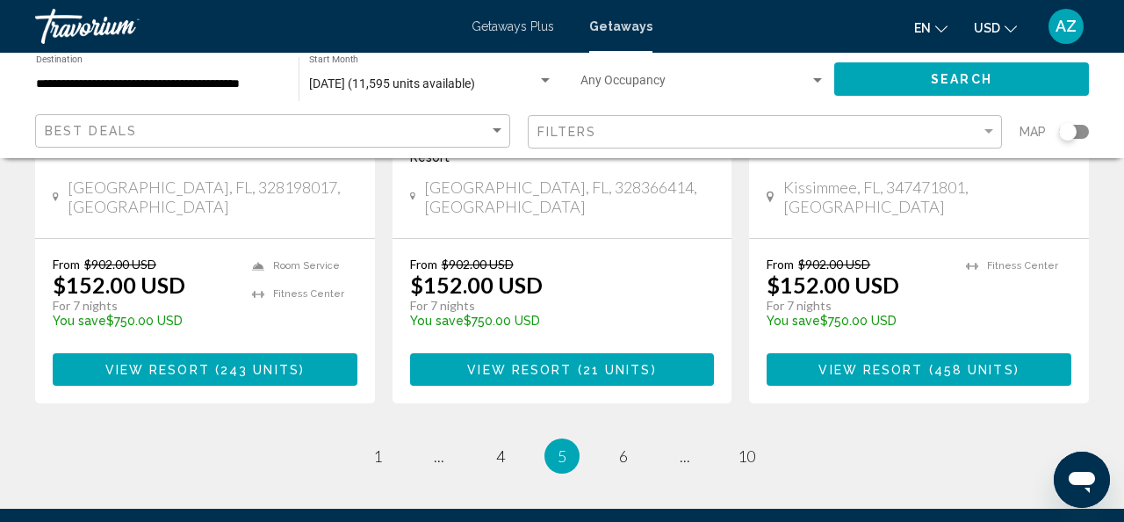
scroll to position [2454, 0]
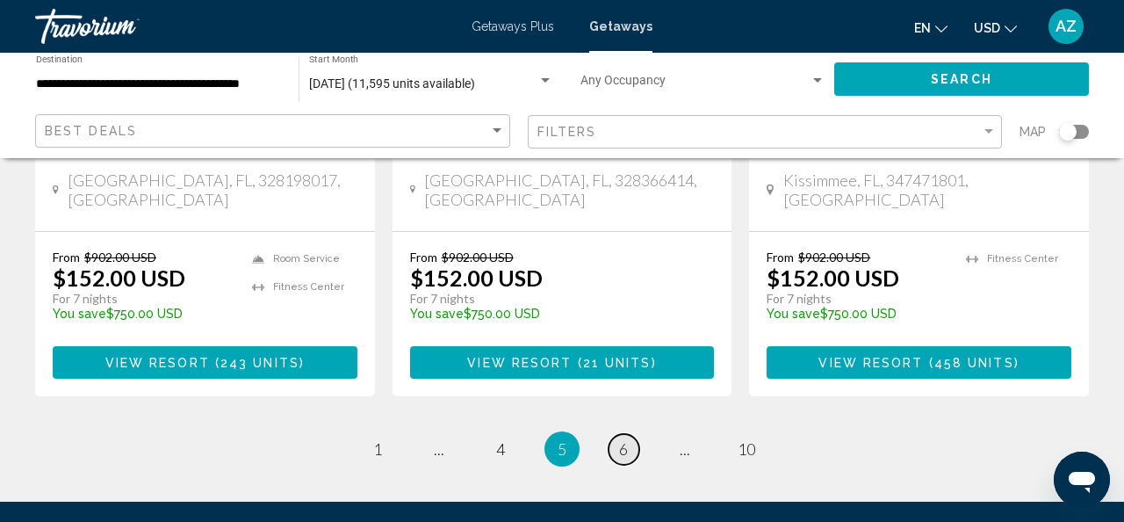
click at [622, 439] on span "6" at bounding box center [623, 448] width 9 height 19
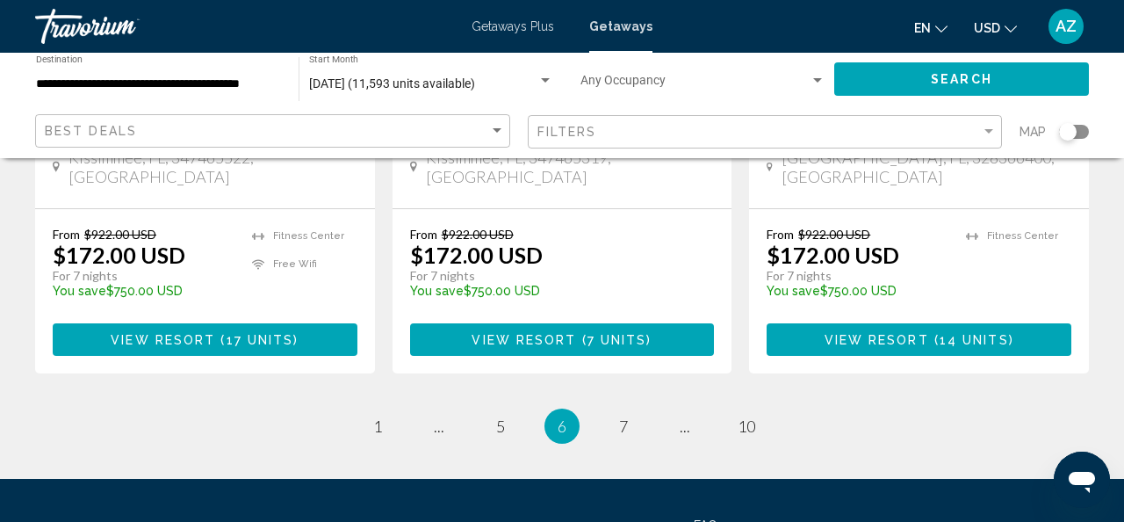
scroll to position [2524, 0]
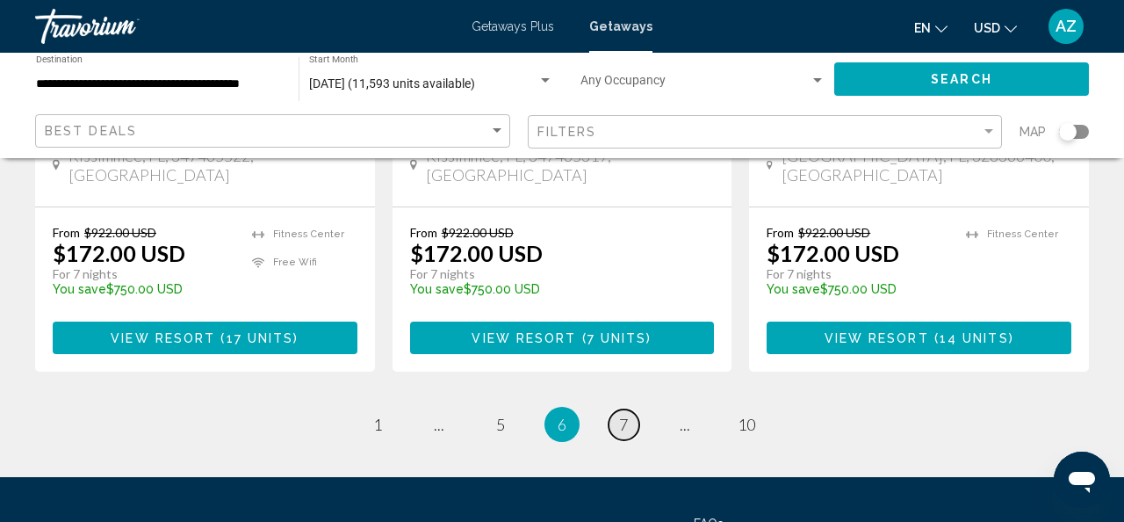
click at [622, 409] on link "page 7" at bounding box center [624, 424] width 31 height 31
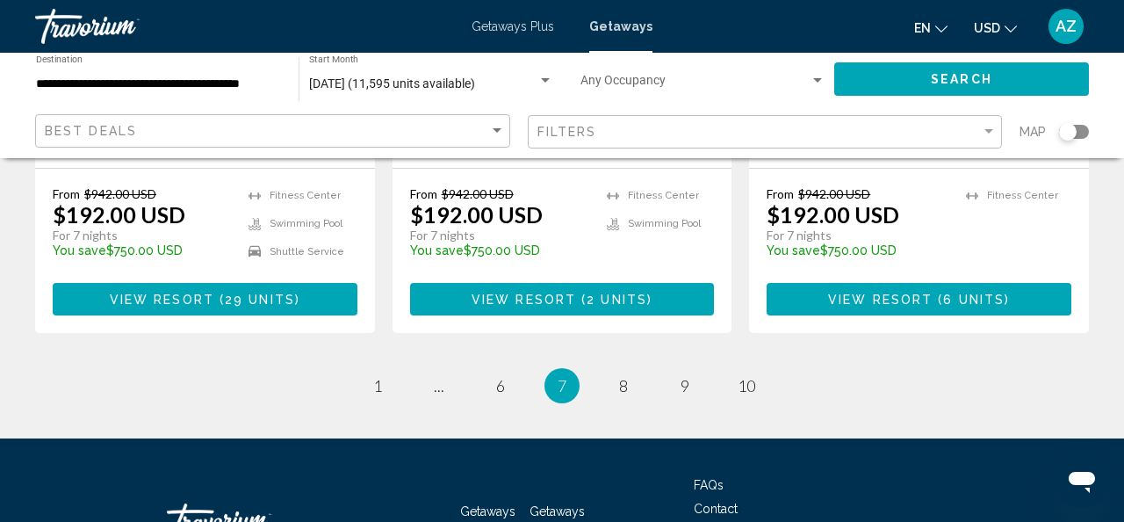
scroll to position [2472, 0]
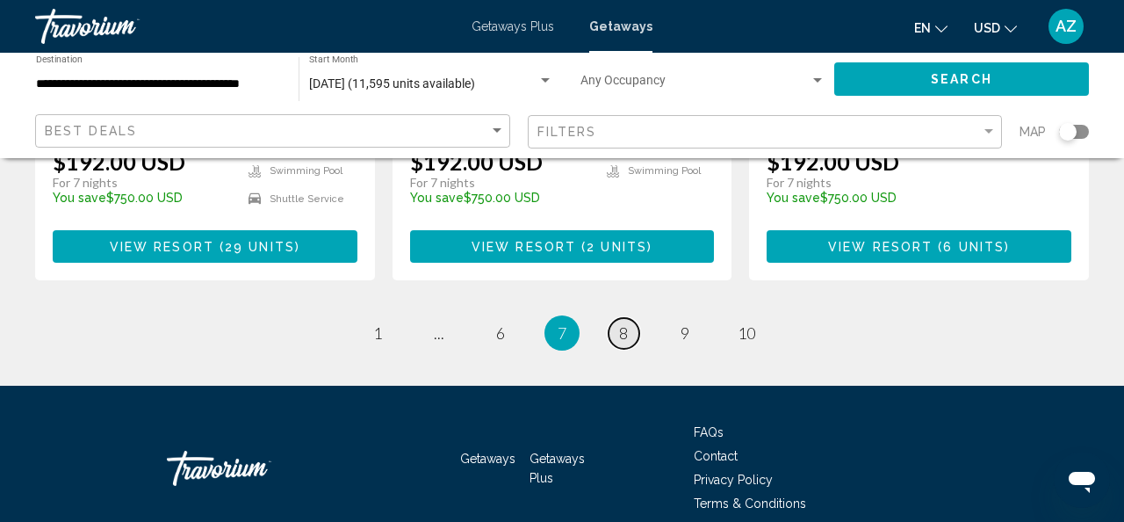
click at [623, 323] on span "8" at bounding box center [623, 332] width 9 height 19
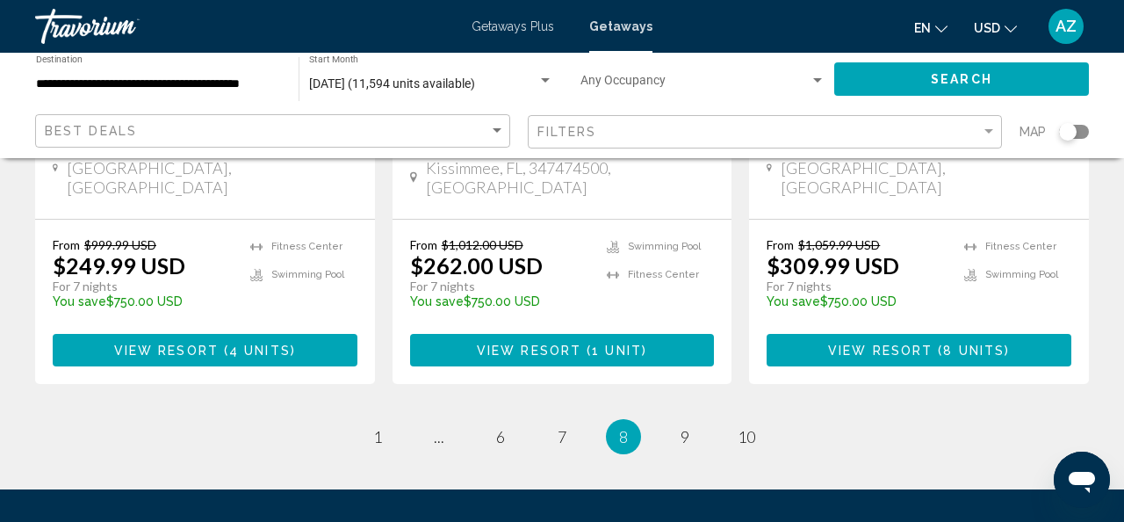
scroll to position [2472, 0]
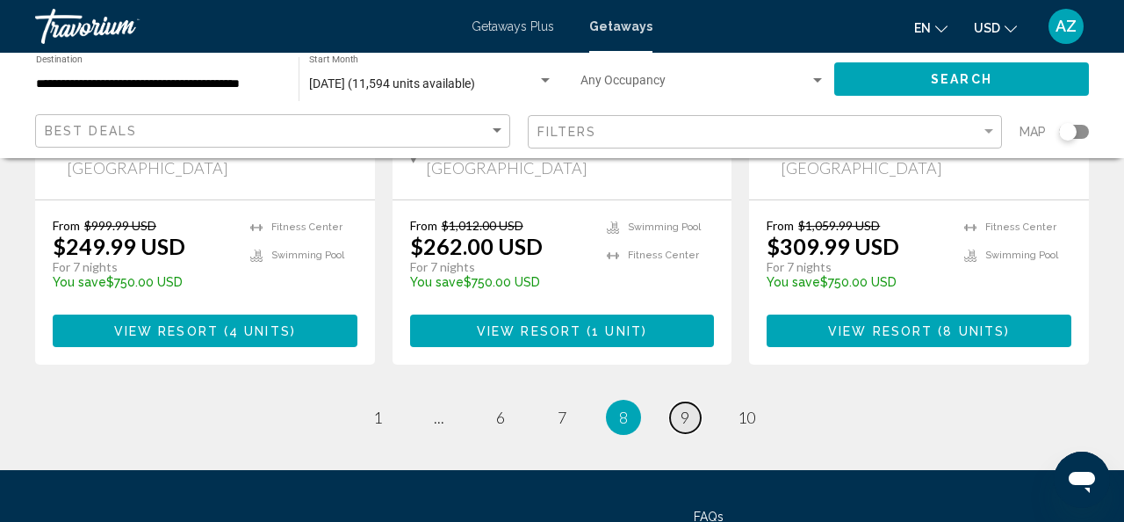
click at [688, 408] on span "9" at bounding box center [685, 417] width 9 height 19
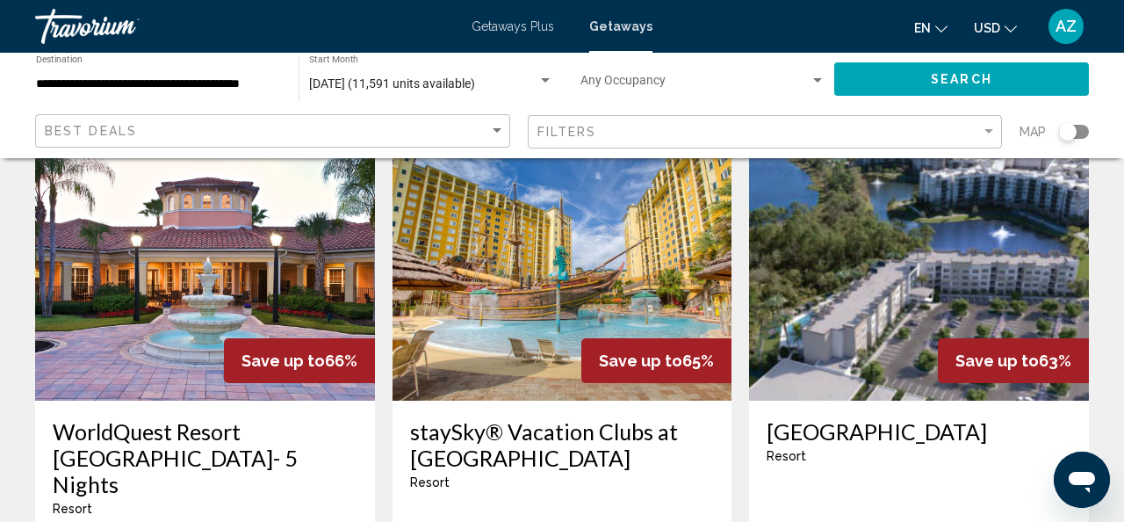
scroll to position [2224, 0]
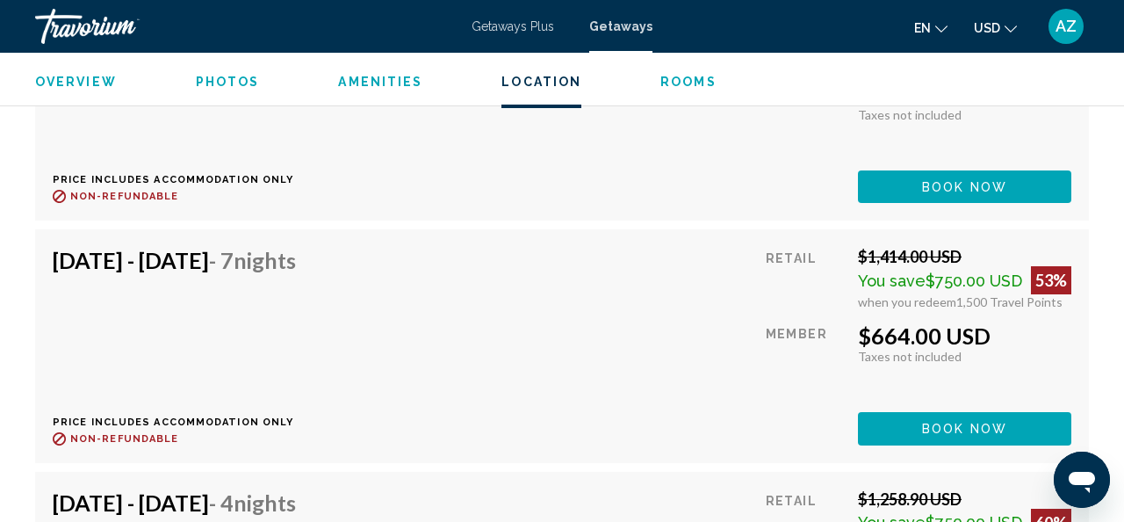
scroll to position [3974, 0]
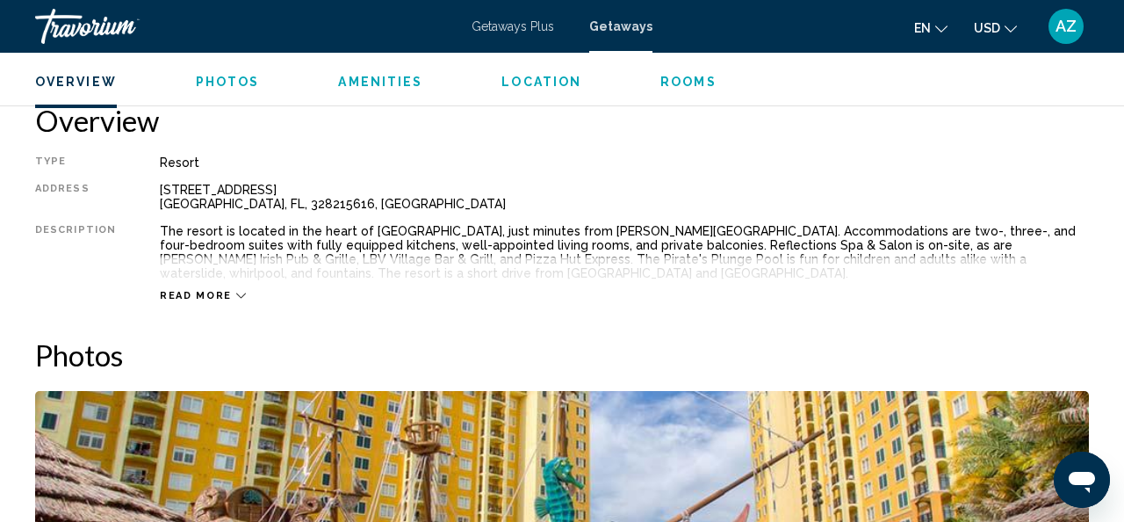
scroll to position [878, 0]
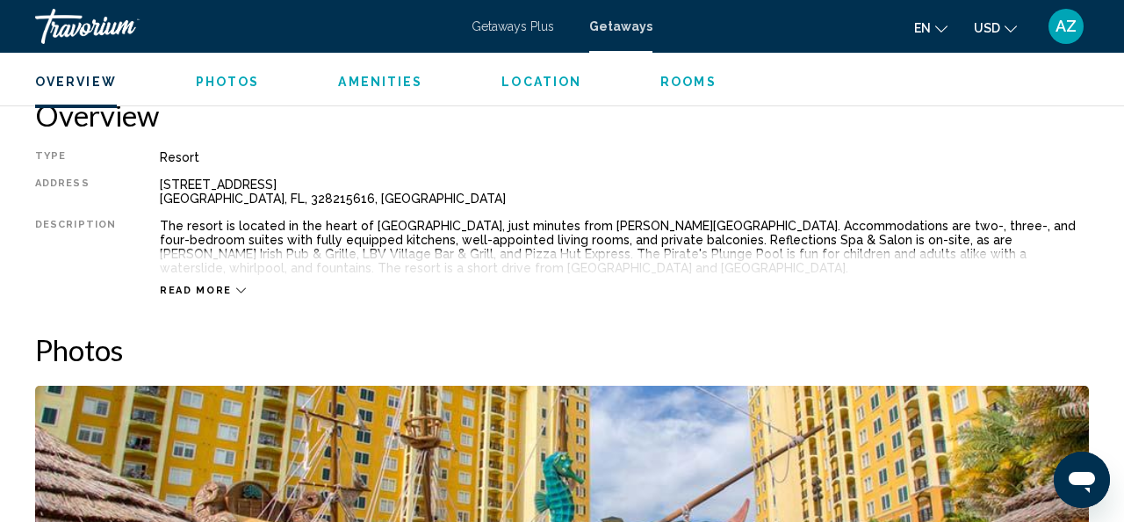
click at [197, 288] on span "Read more" at bounding box center [196, 290] width 72 height 11
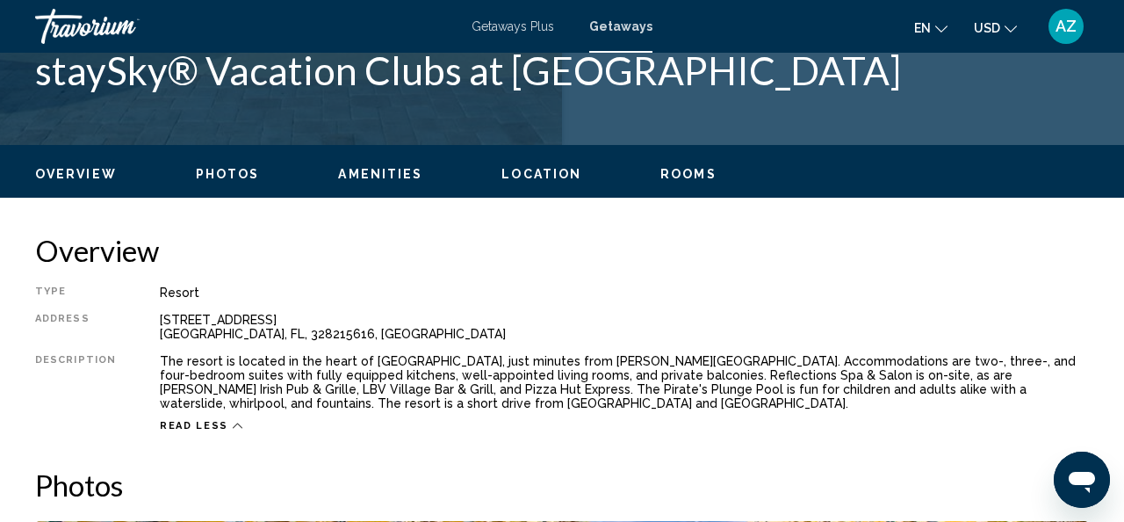
scroll to position [740, 0]
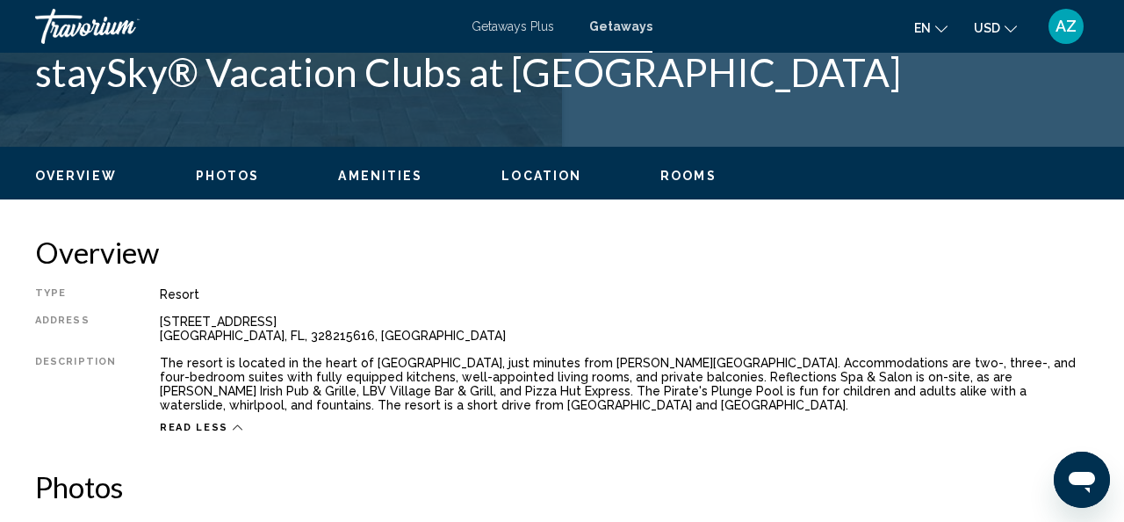
click at [200, 428] on span "Read less" at bounding box center [194, 427] width 69 height 11
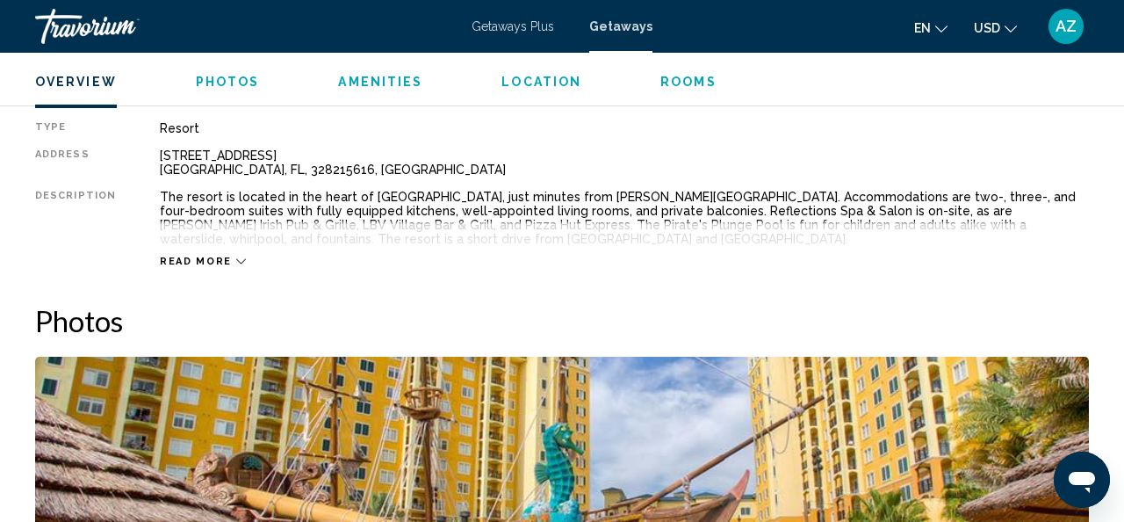
click at [236, 257] on icon "Main content" at bounding box center [241, 261] width 10 height 10
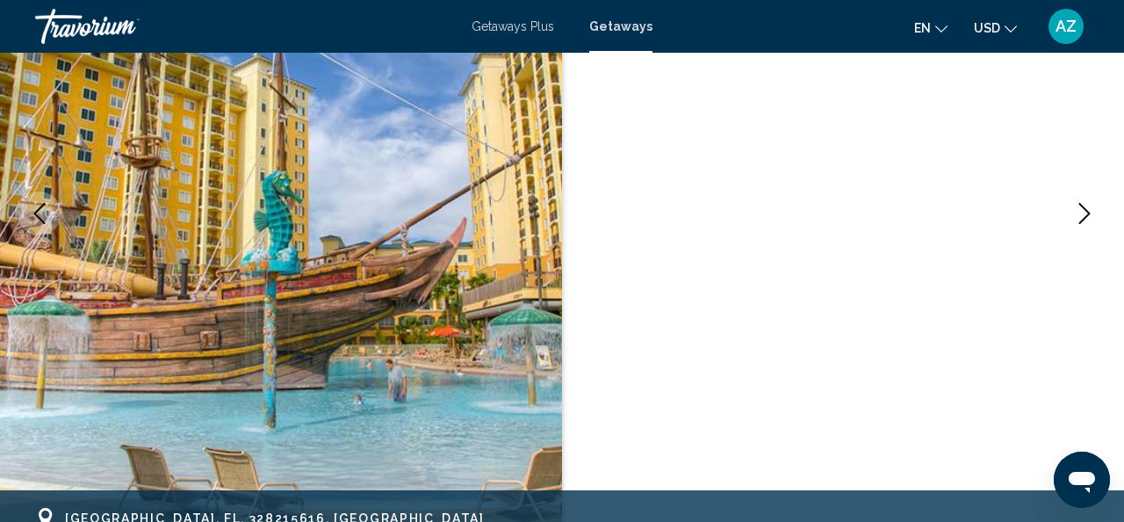
scroll to position [241, 0]
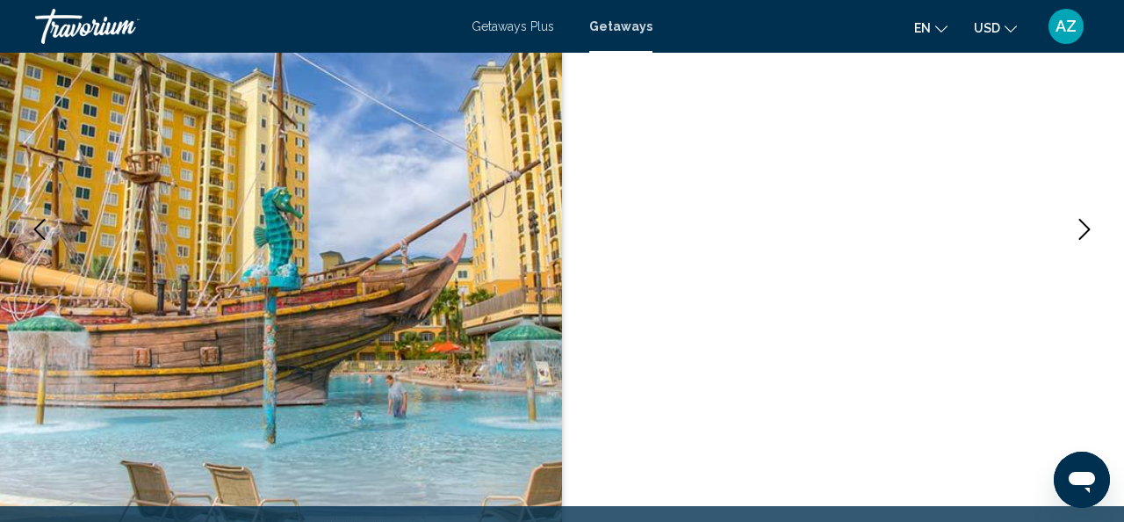
click at [1085, 221] on icon "Next image" at bounding box center [1084, 229] width 21 height 21
click at [1086, 229] on icon "Next image" at bounding box center [1084, 229] width 21 height 21
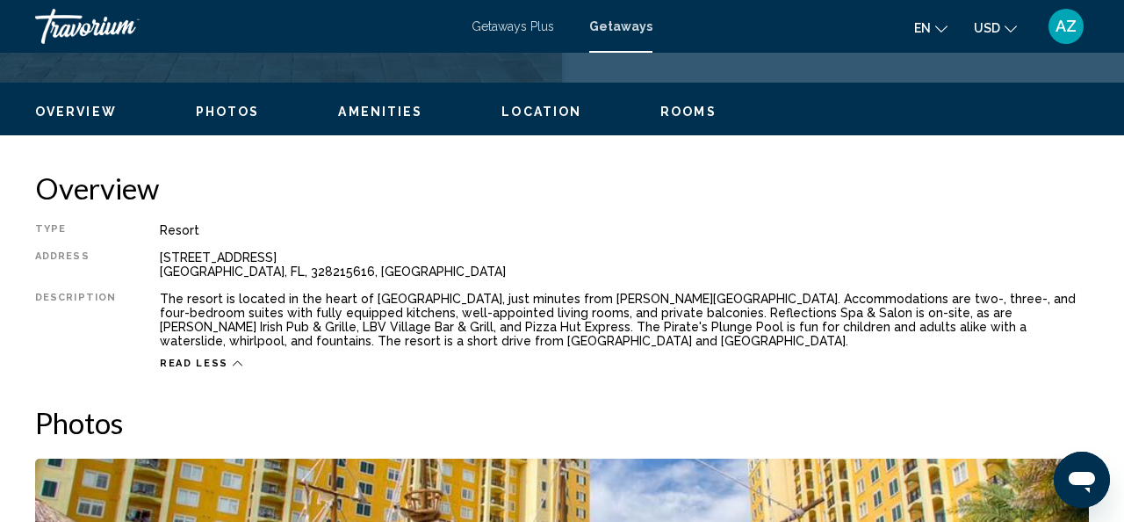
scroll to position [779, 0]
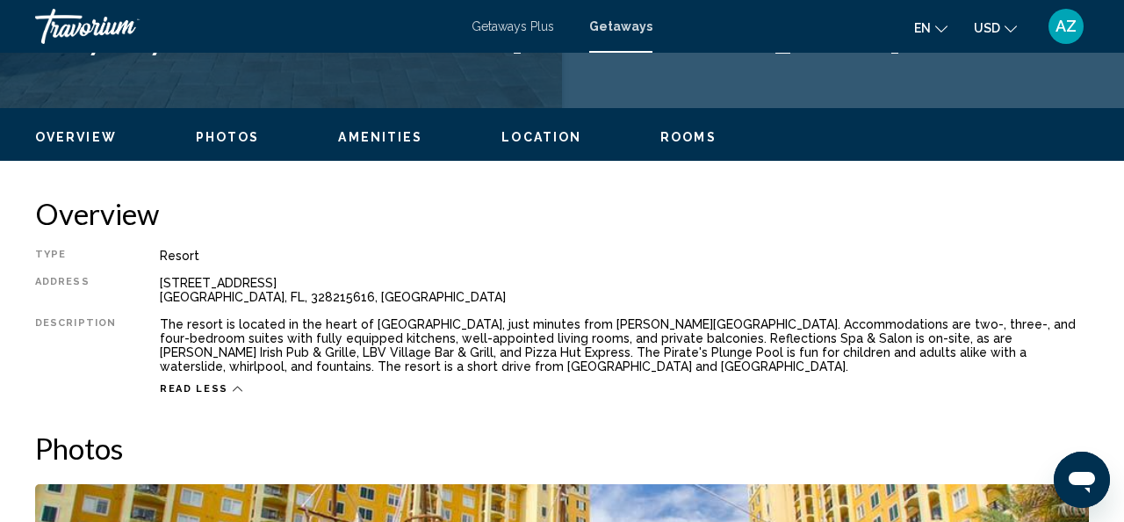
click at [684, 136] on span "Rooms" at bounding box center [689, 137] width 56 height 14
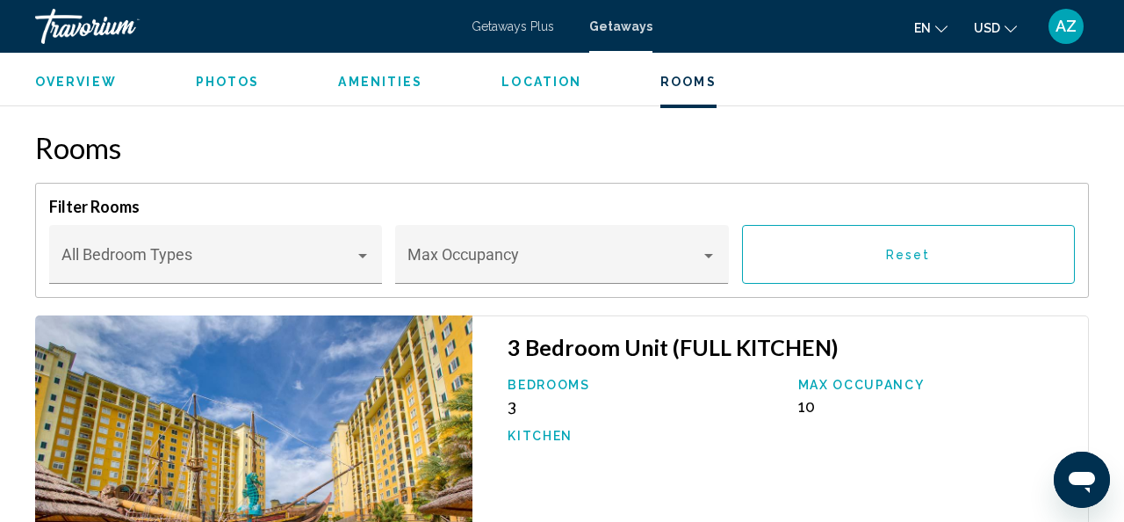
scroll to position [2797, 0]
